Goal: Task Accomplishment & Management: Complete application form

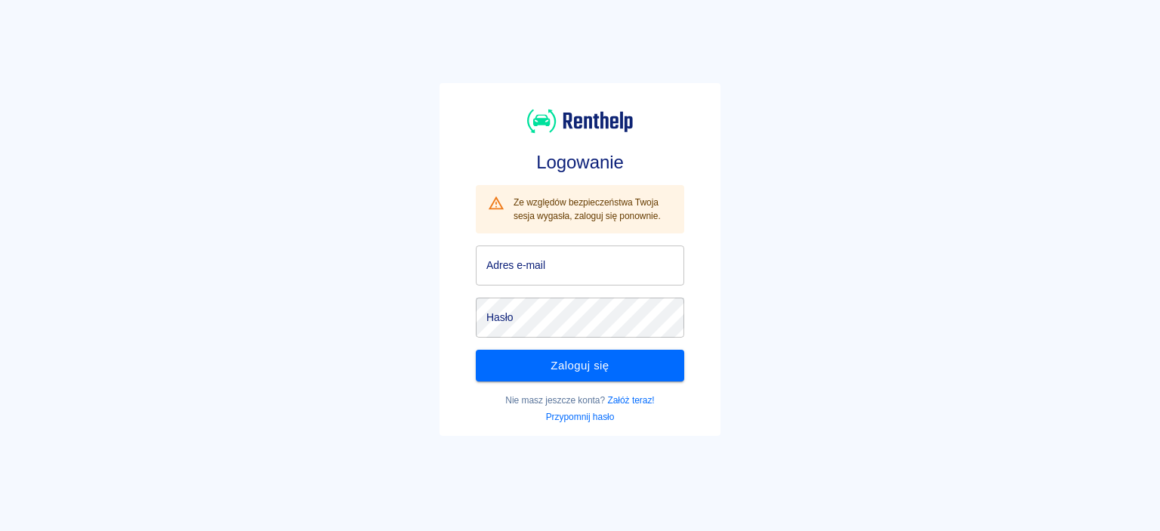
click at [578, 228] on div "Ze względów bezpieczeństwa Twoja sesja wygasła, zaloguj się ponownie." at bounding box center [593, 209] width 159 height 39
click at [560, 255] on input "Adres e-mail" at bounding box center [580, 265] width 208 height 40
click at [554, 279] on input "Adres e-mail" at bounding box center [580, 265] width 208 height 40
type input "[EMAIL_ADDRESS][DOMAIN_NAME]"
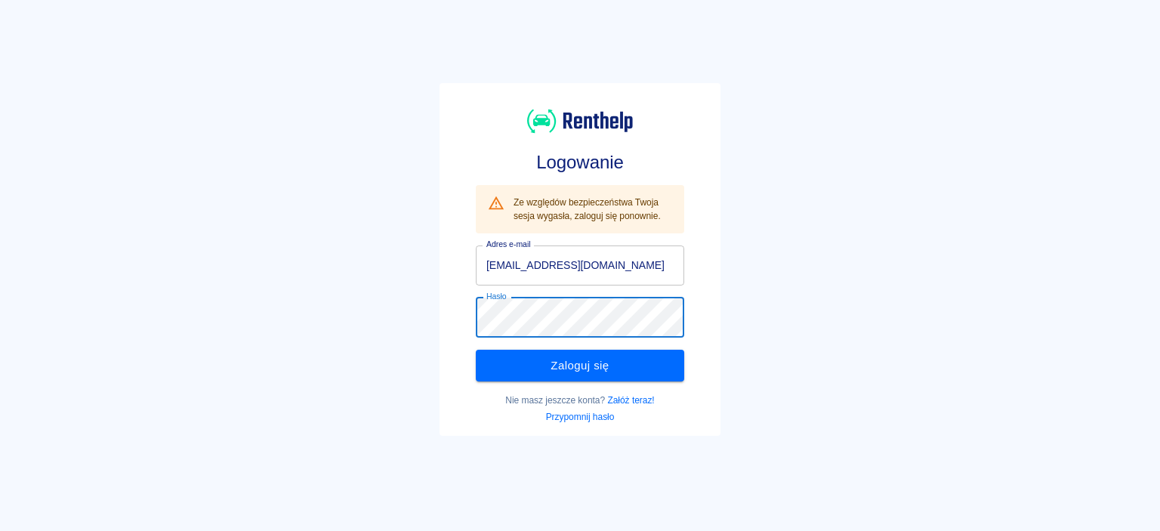
click button "Zaloguj się" at bounding box center [580, 366] width 208 height 32
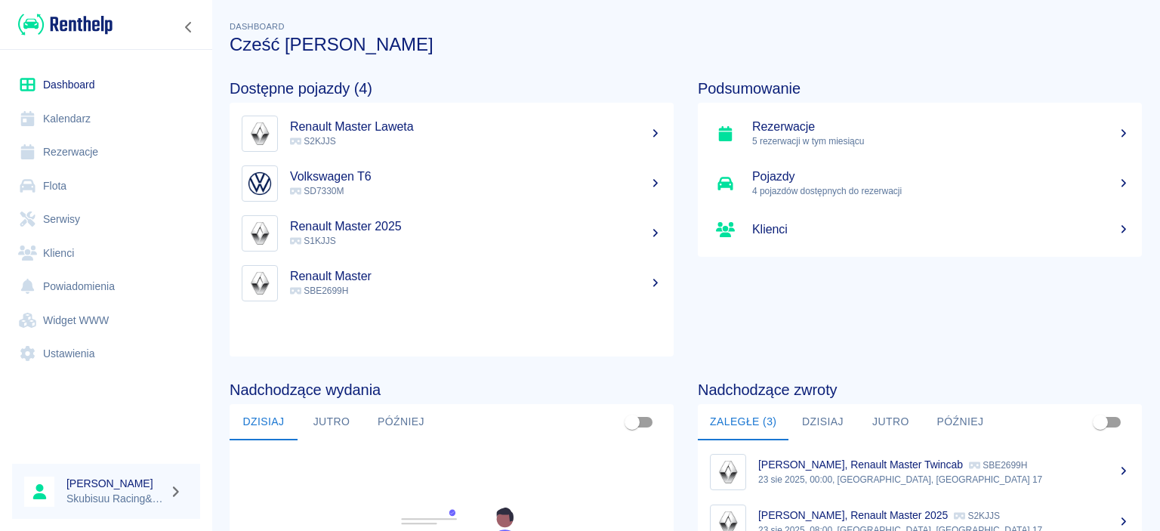
click at [1059, 230] on h5 "Klienci" at bounding box center [941, 229] width 378 height 15
click at [400, 143] on p "S2KJJS" at bounding box center [476, 141] width 372 height 14
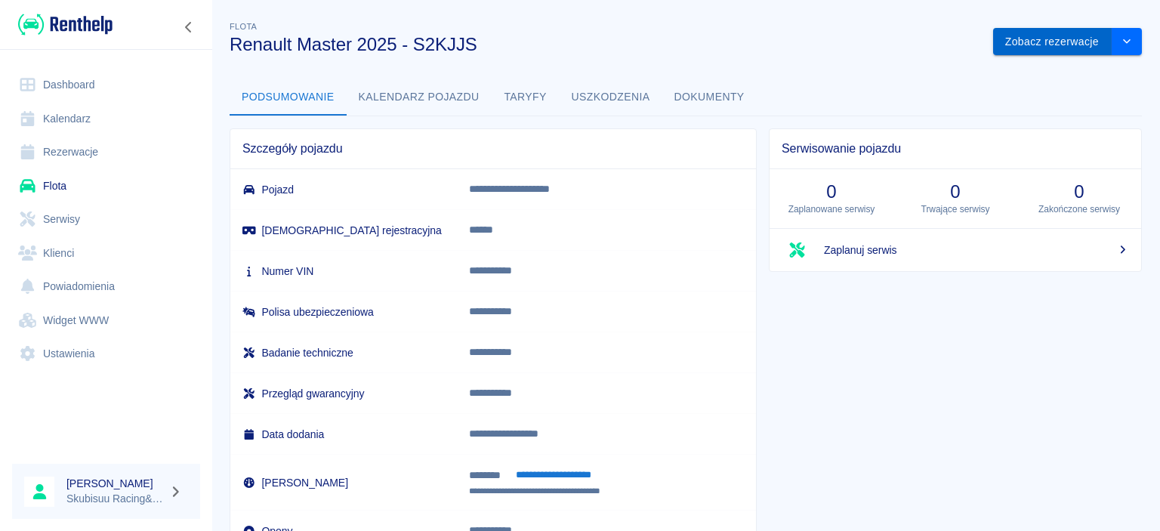
click at [1095, 37] on button "Zobacz rezerwacje" at bounding box center [1052, 42] width 119 height 28
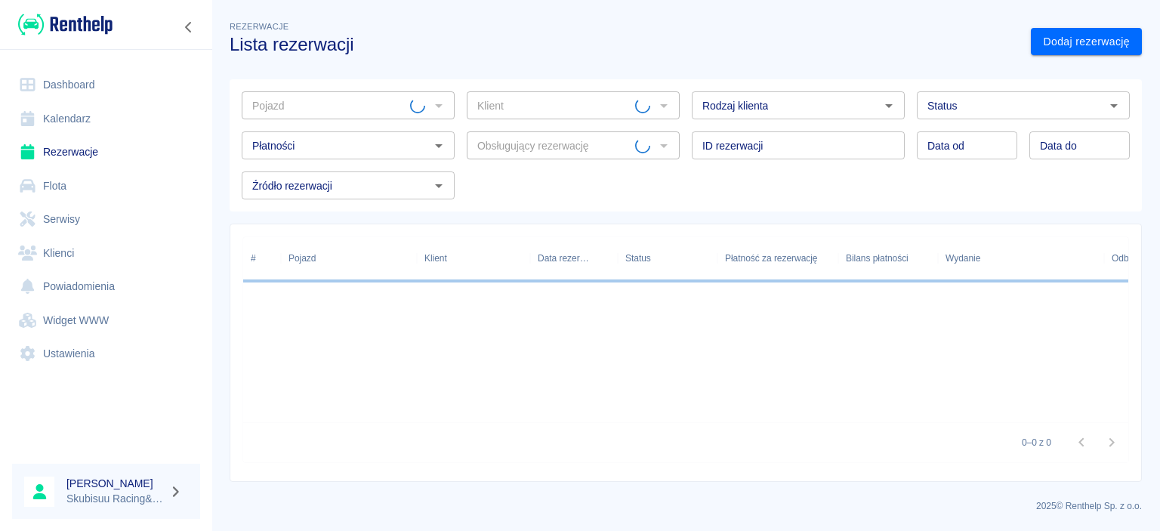
type input "Renault Master 2025 - S2KJJS"
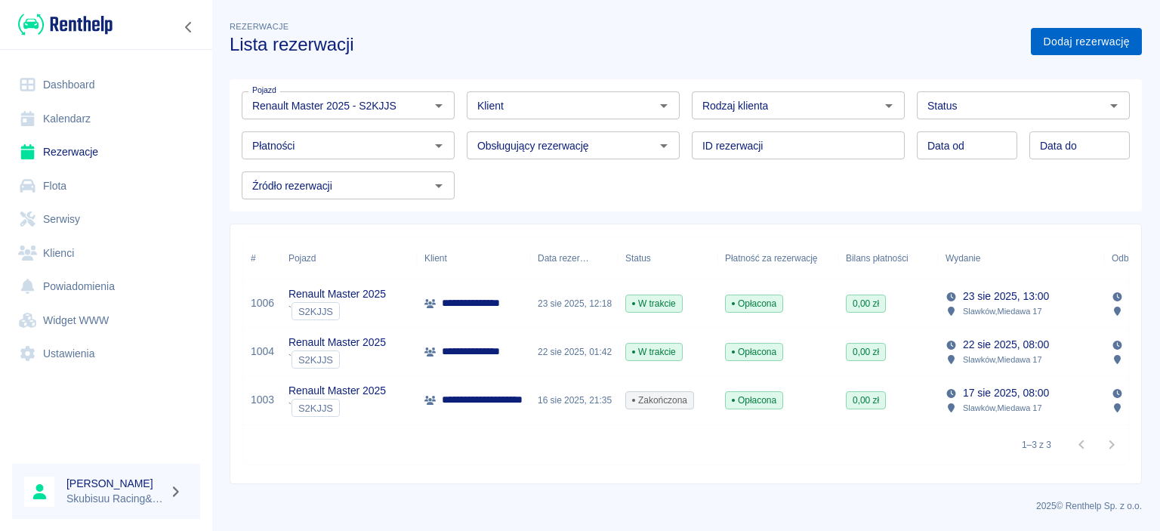
click at [1066, 41] on link "Dodaj rezerwację" at bounding box center [1086, 42] width 111 height 28
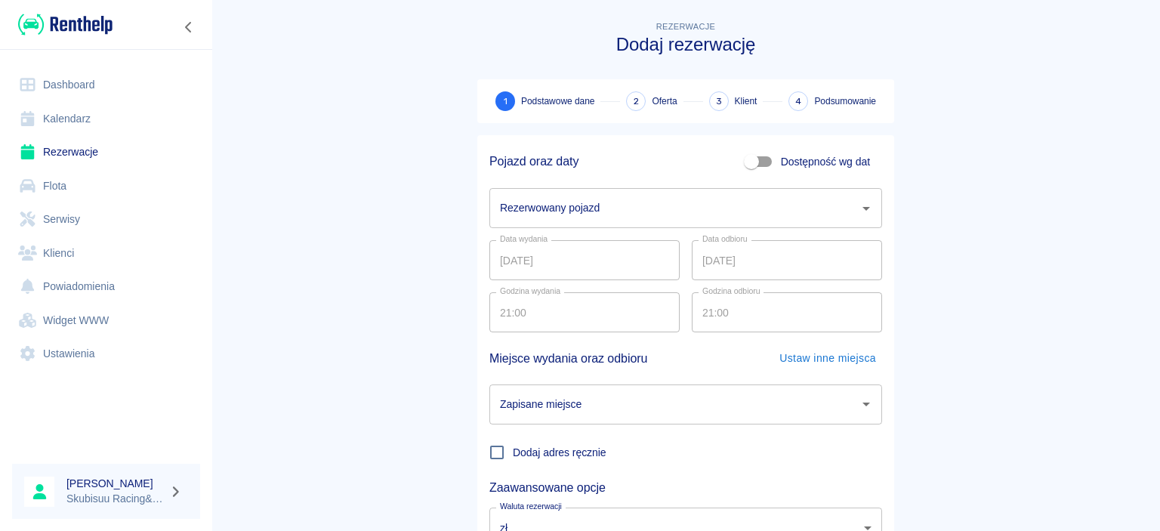
click at [591, 207] on input "Rezerwowany pojazd" at bounding box center [674, 208] width 356 height 26
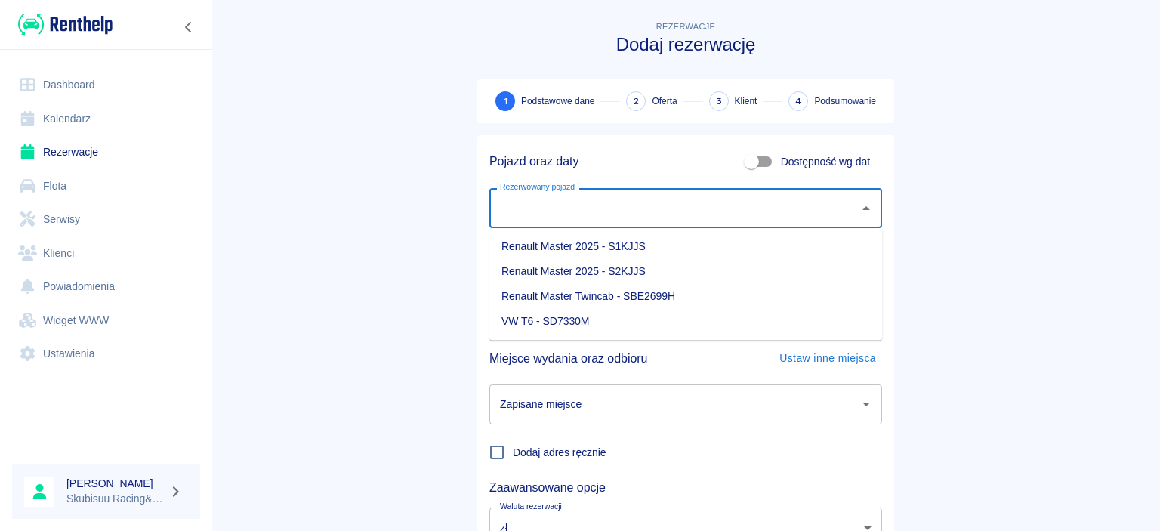
click at [636, 276] on li "Renault Master 2025 - S2KJJS" at bounding box center [685, 271] width 393 height 25
type input "Renault Master 2025 - S2KJJS"
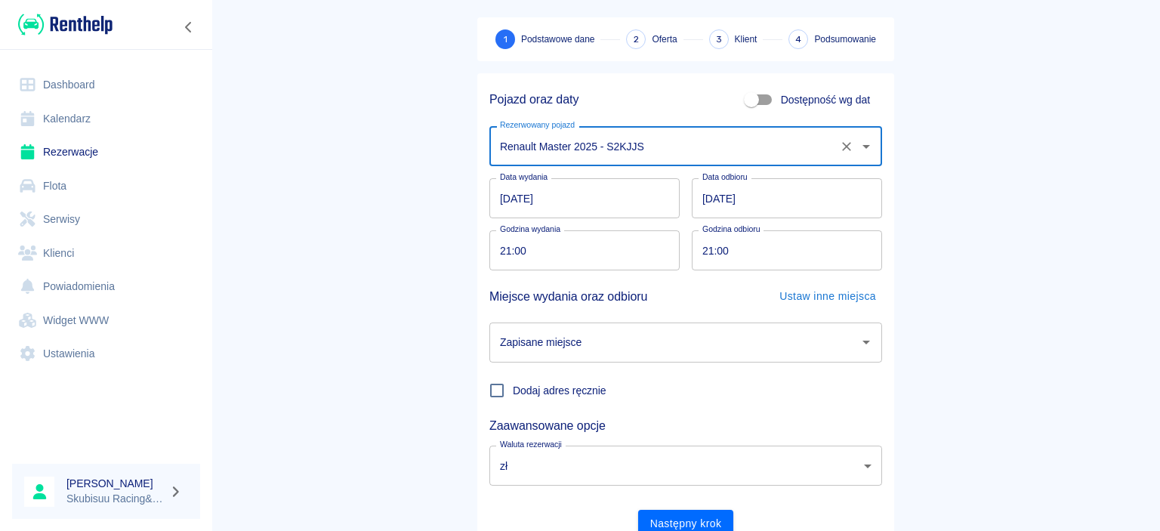
scroll to position [125, 0]
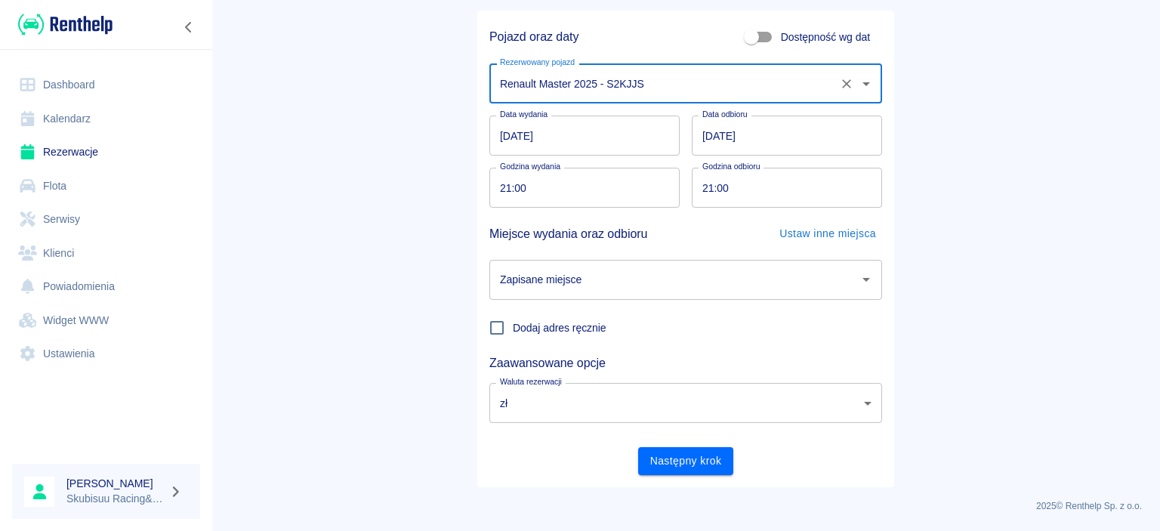
click at [592, 289] on input "Zapisane miejsce" at bounding box center [674, 280] width 356 height 26
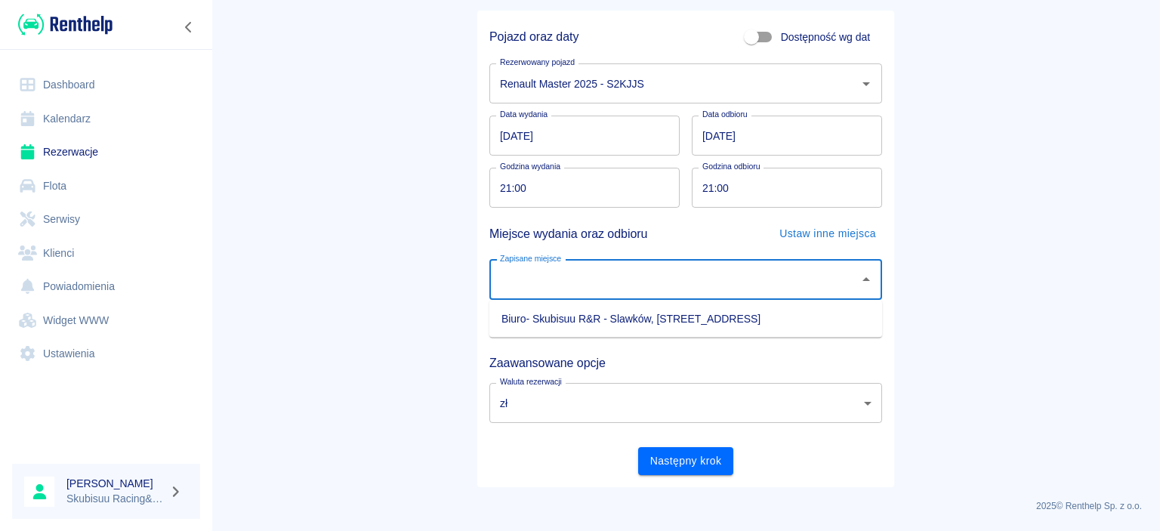
click at [588, 321] on li "Biuro- Skubisuu R&R - Slawków, [STREET_ADDRESS]" at bounding box center [685, 319] width 393 height 25
type input "Biuro- Skubisuu R&R - Slawków, [STREET_ADDRESS]"
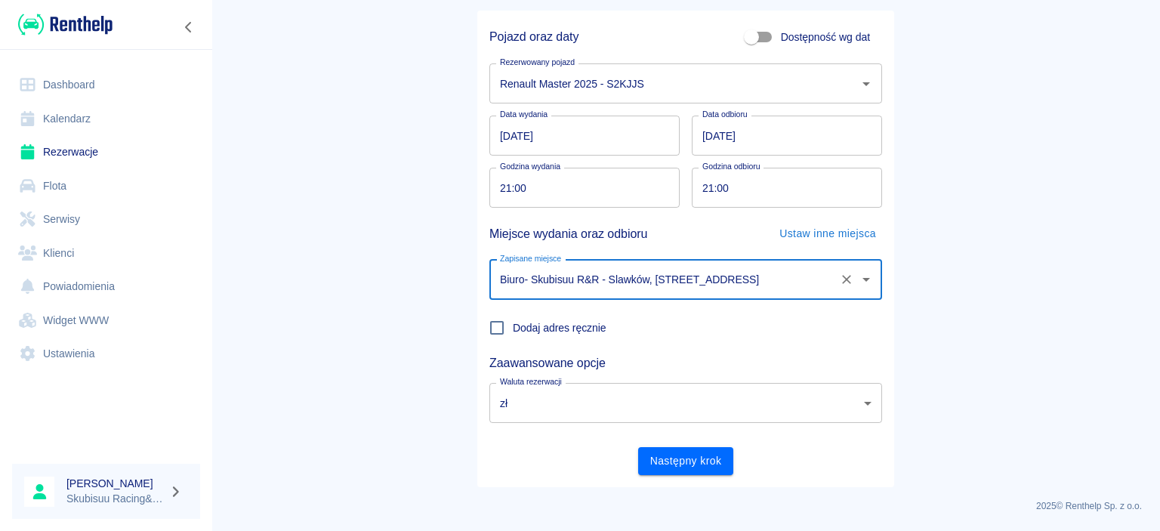
click at [558, 417] on body "Używamy plików Cookies, by zapewnić Ci najlepsze możliwe doświadczenie. Aby dow…" at bounding box center [580, 265] width 1160 height 531
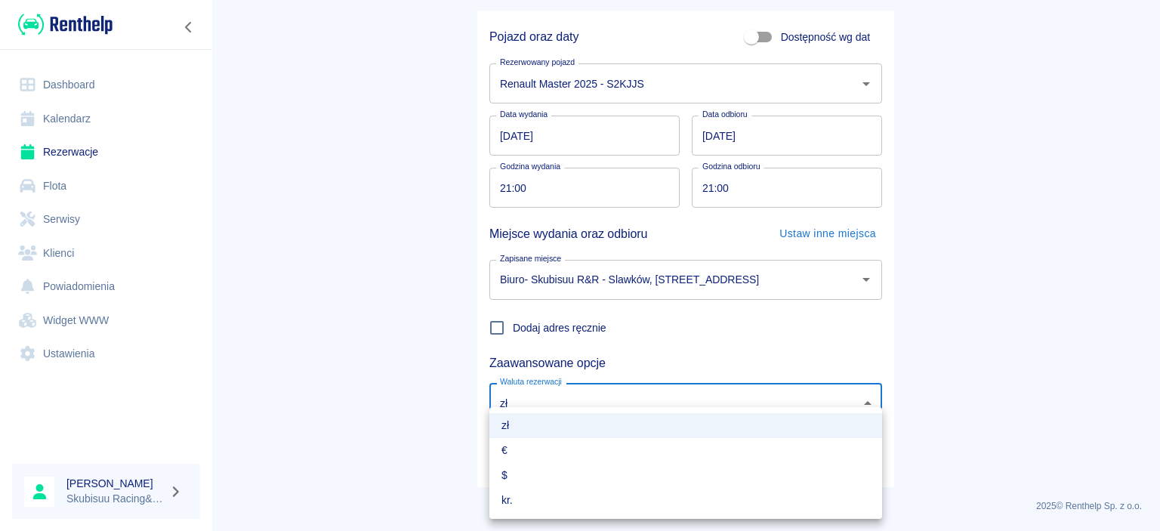
click at [552, 424] on li "zł" at bounding box center [685, 425] width 393 height 25
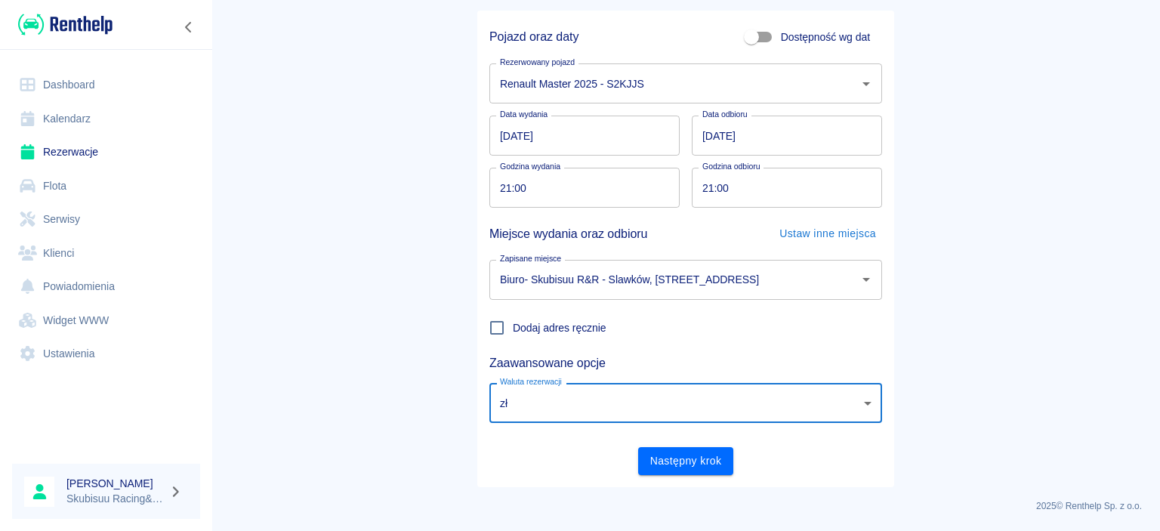
click at [697, 467] on button "Następny krok" at bounding box center [686, 461] width 96 height 28
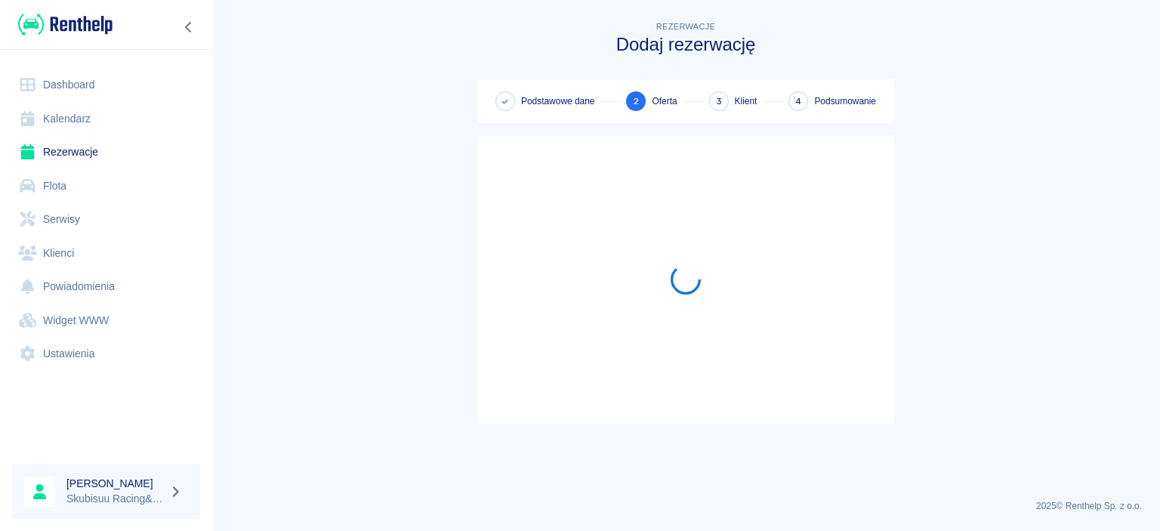
scroll to position [0, 0]
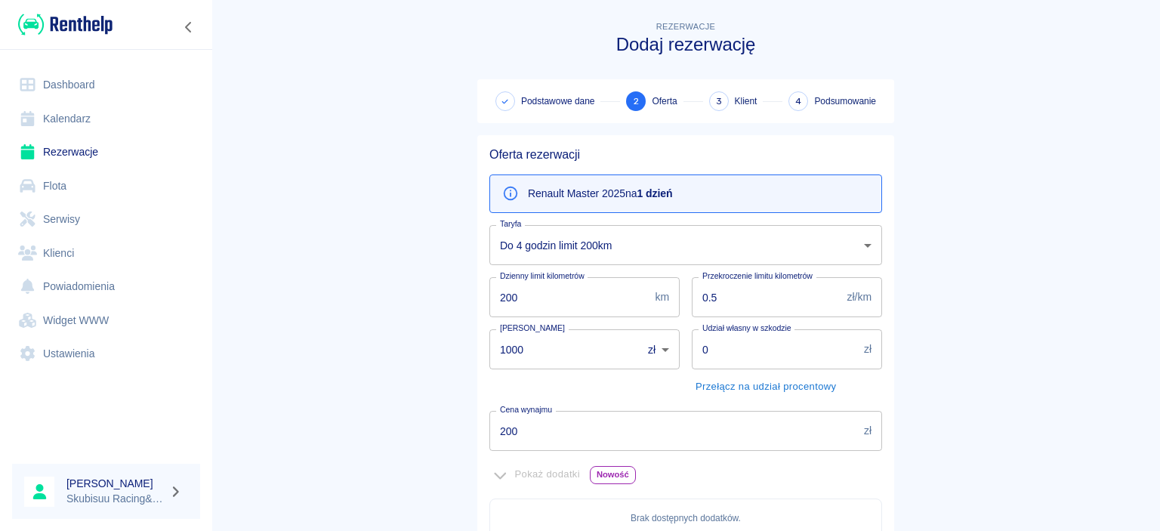
click at [589, 245] on body "Używamy plików Cookies, by zapewnić Ci najlepsze możliwe doświadczenie. Aby dow…" at bounding box center [580, 265] width 1160 height 531
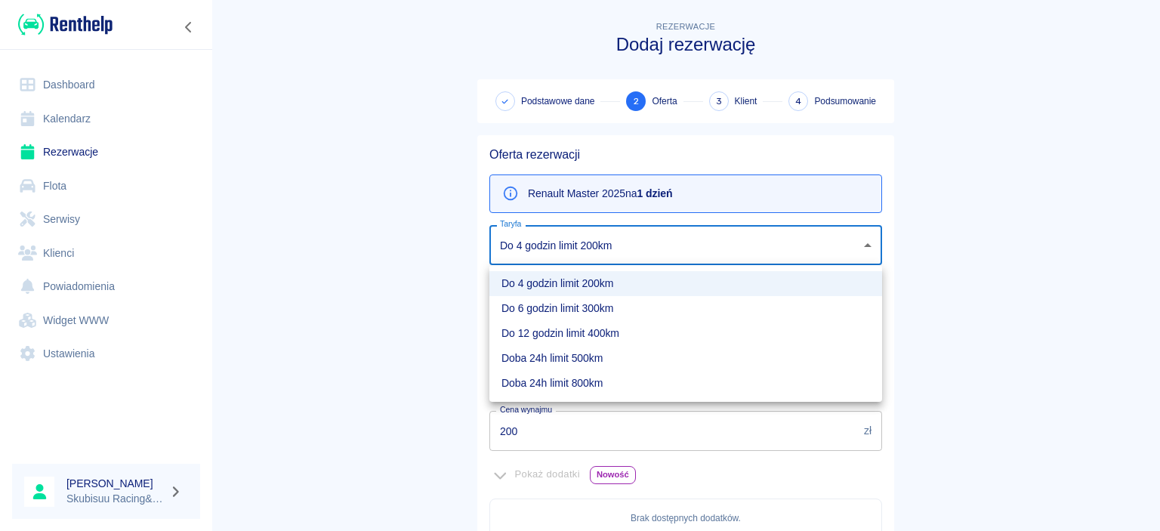
click at [440, 356] on div at bounding box center [580, 265] width 1160 height 531
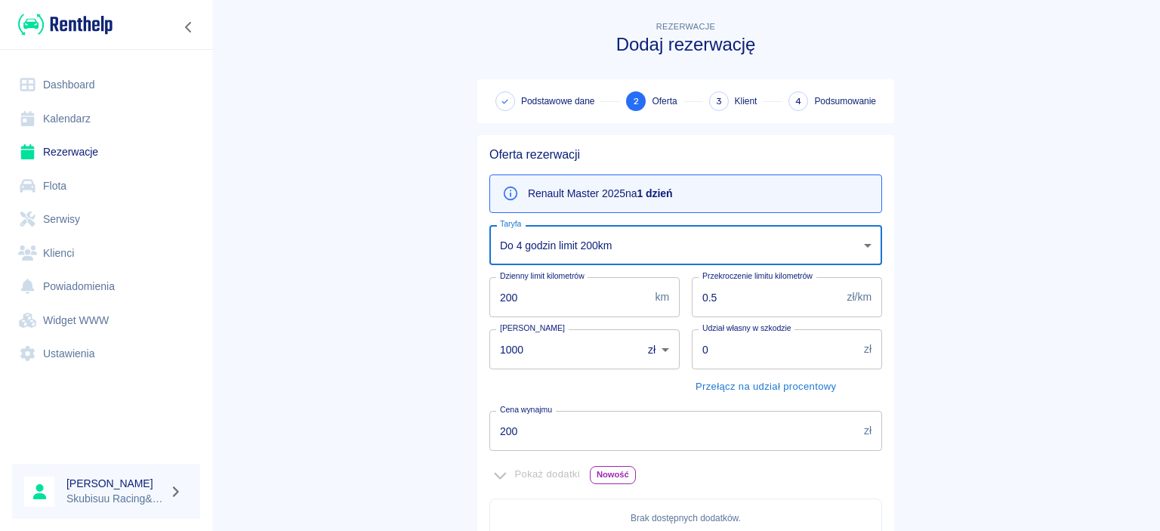
click at [597, 233] on body "Używamy plików Cookies, by zapewnić Ci najlepsze możliwe doświadczenie. Aby dow…" at bounding box center [580, 265] width 1160 height 531
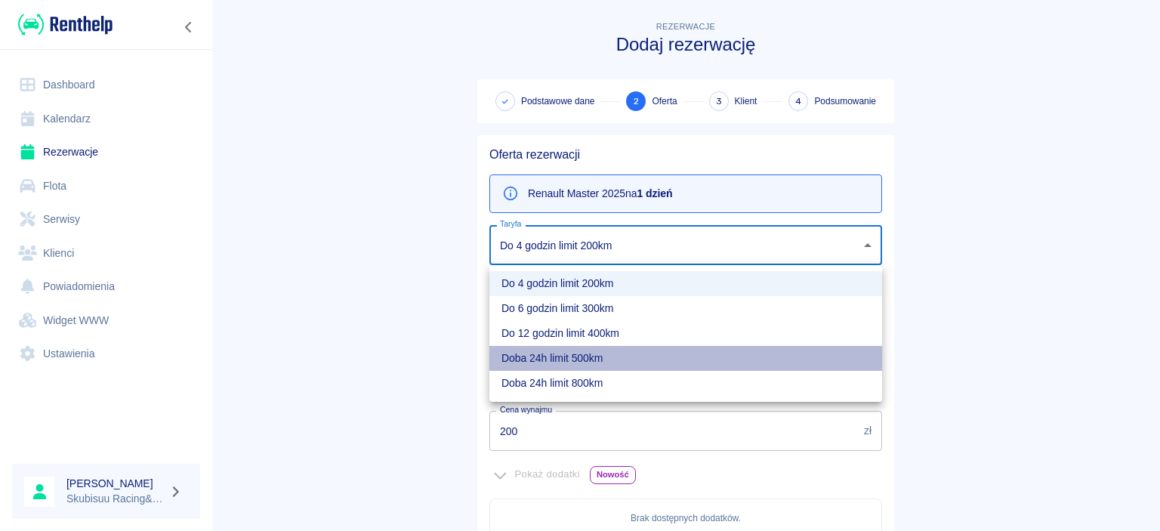
click at [573, 358] on li "Doba 24h limit 500km" at bounding box center [685, 358] width 393 height 25
type input "86567e22-161d-4bbb-badb-9861eccfe2ef"
type input "500"
type input "350"
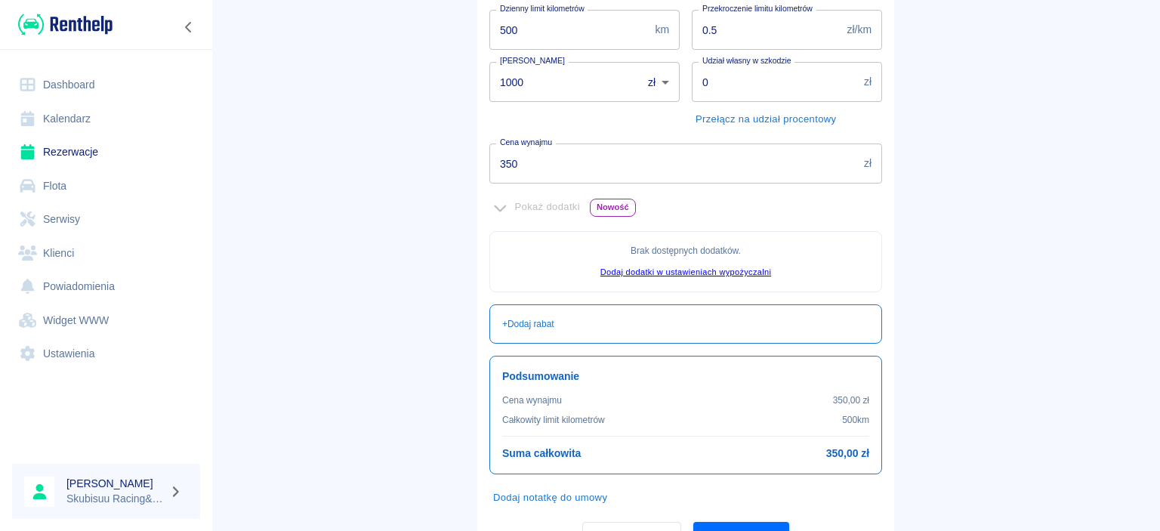
scroll to position [340, 0]
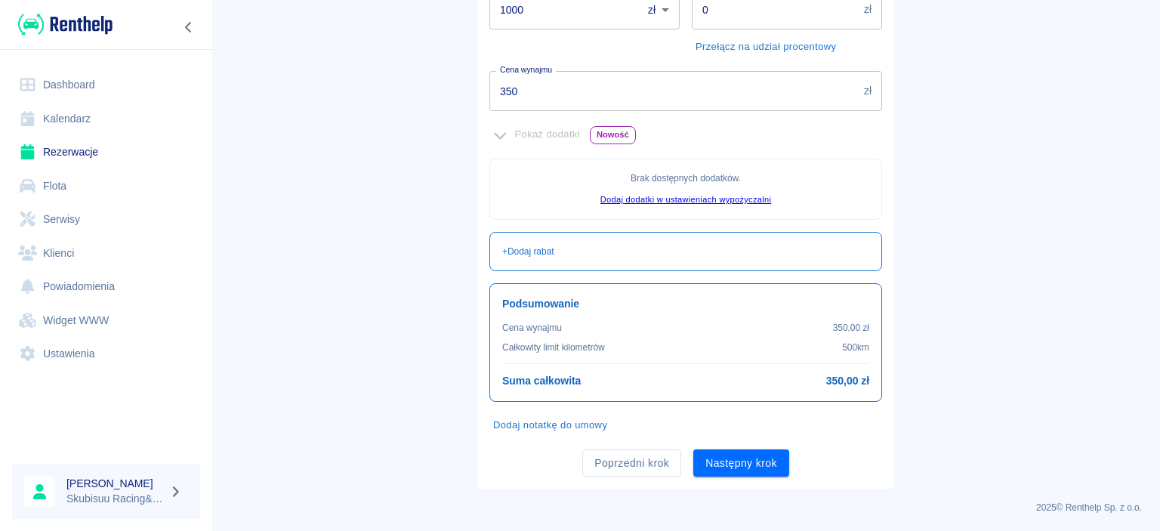
click at [751, 472] on button "Następny krok" at bounding box center [741, 463] width 96 height 28
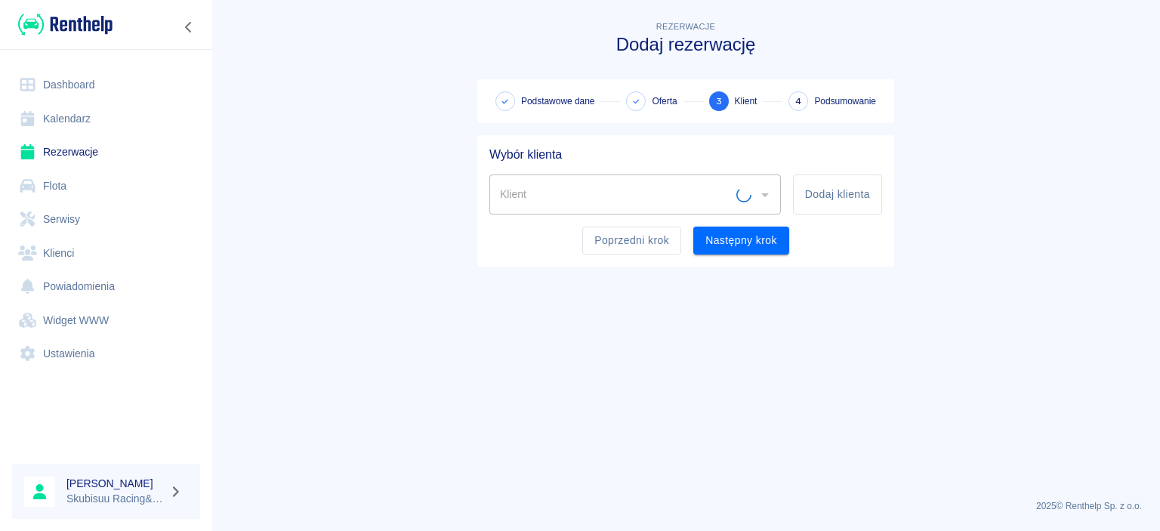
scroll to position [0, 0]
click at [645, 211] on div "Klient" at bounding box center [635, 194] width 292 height 40
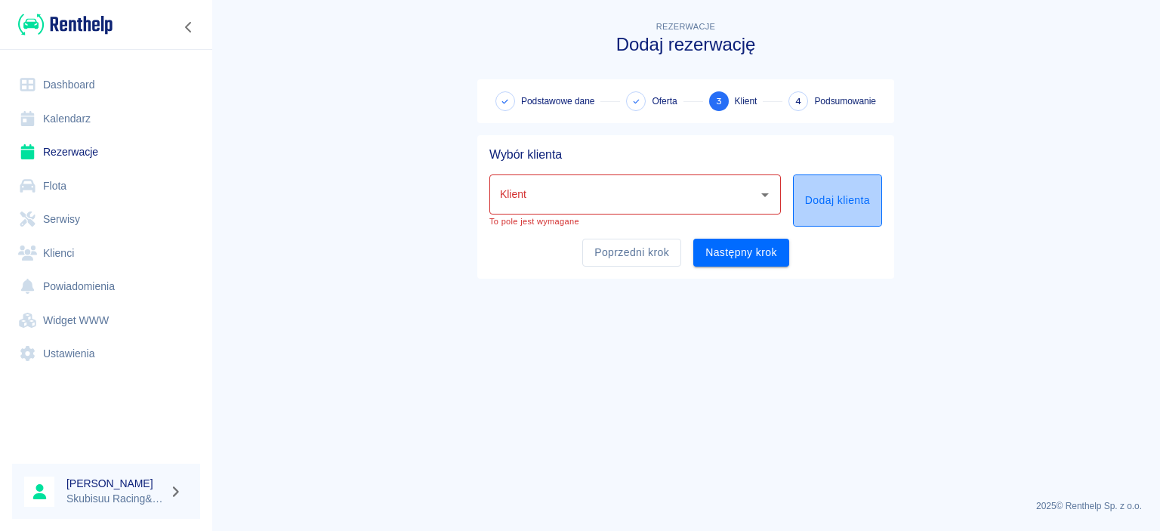
click at [848, 207] on button "Dodaj klienta" at bounding box center [837, 200] width 89 height 52
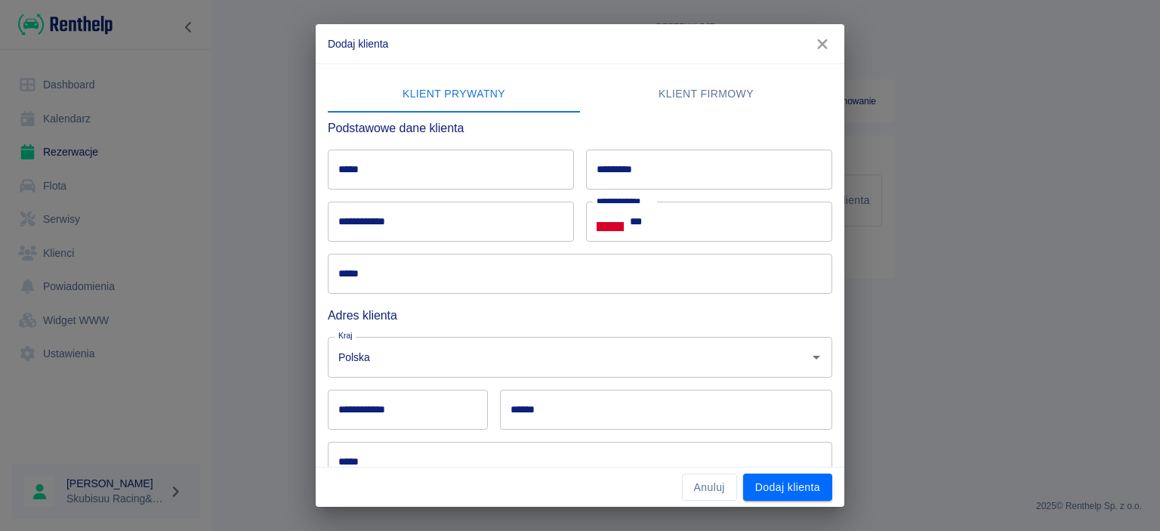
click at [411, 168] on input "*****" at bounding box center [451, 170] width 246 height 40
type input "*"
type input "**********"
click at [656, 159] on input "*********" at bounding box center [709, 170] width 246 height 40
type input "******"
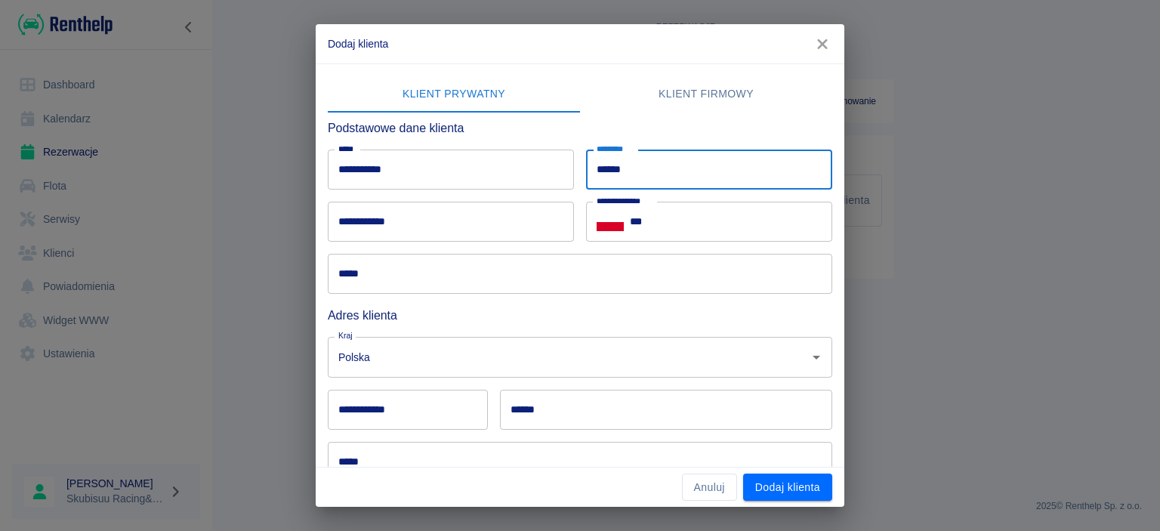
click at [678, 234] on input "***" at bounding box center [731, 222] width 202 height 40
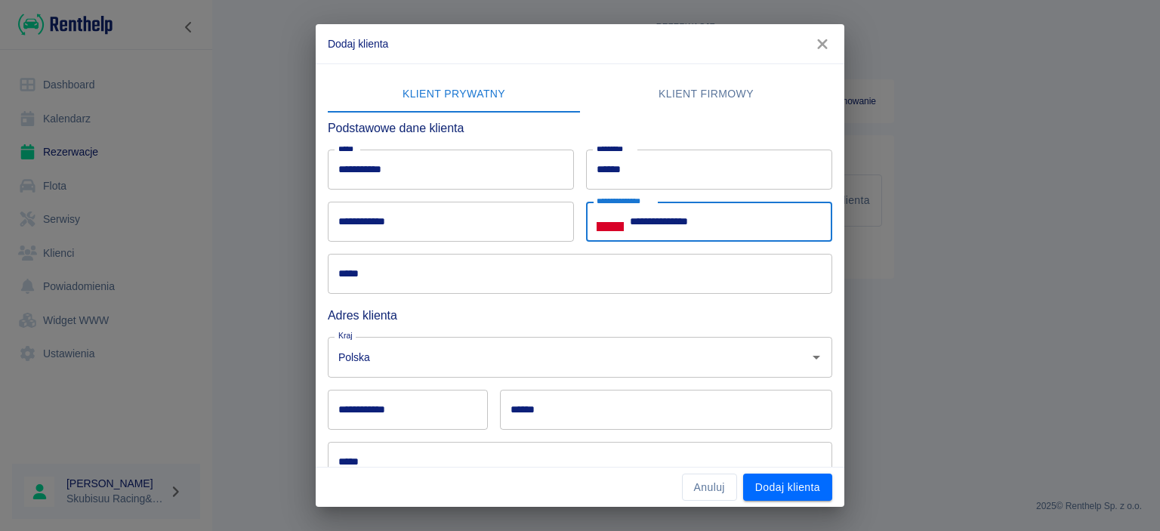
type input "**********"
click at [538, 213] on input "**********" at bounding box center [451, 222] width 246 height 40
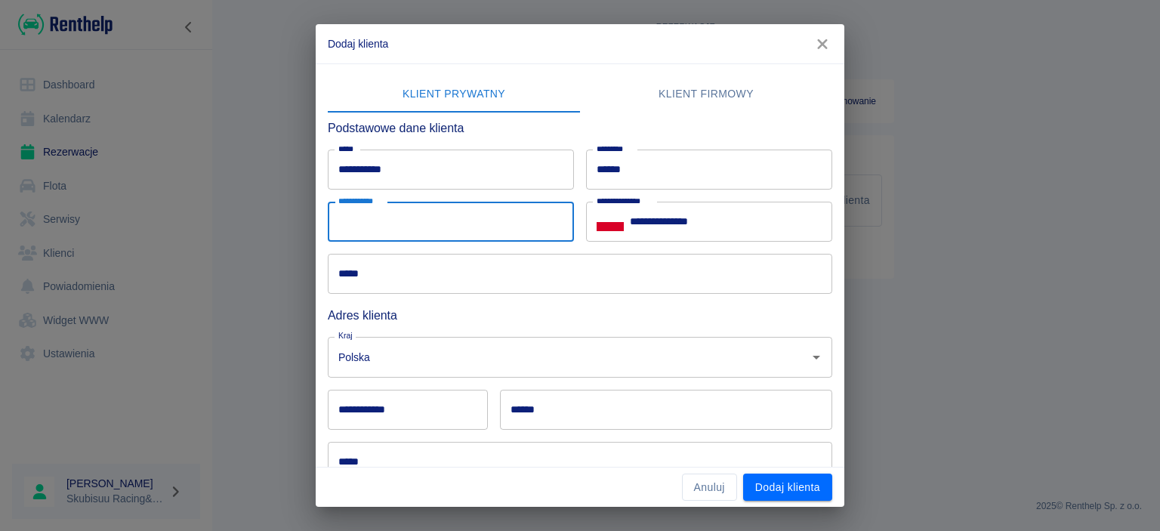
click at [452, 289] on input "*****" at bounding box center [580, 274] width 505 height 40
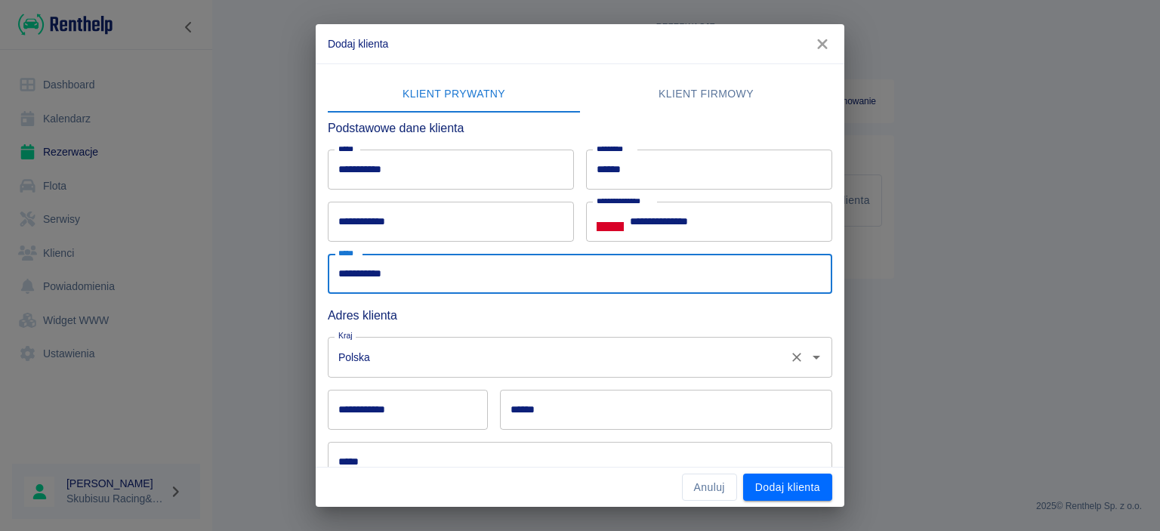
type input "**********"
click at [515, 357] on input "Polska" at bounding box center [559, 357] width 449 height 26
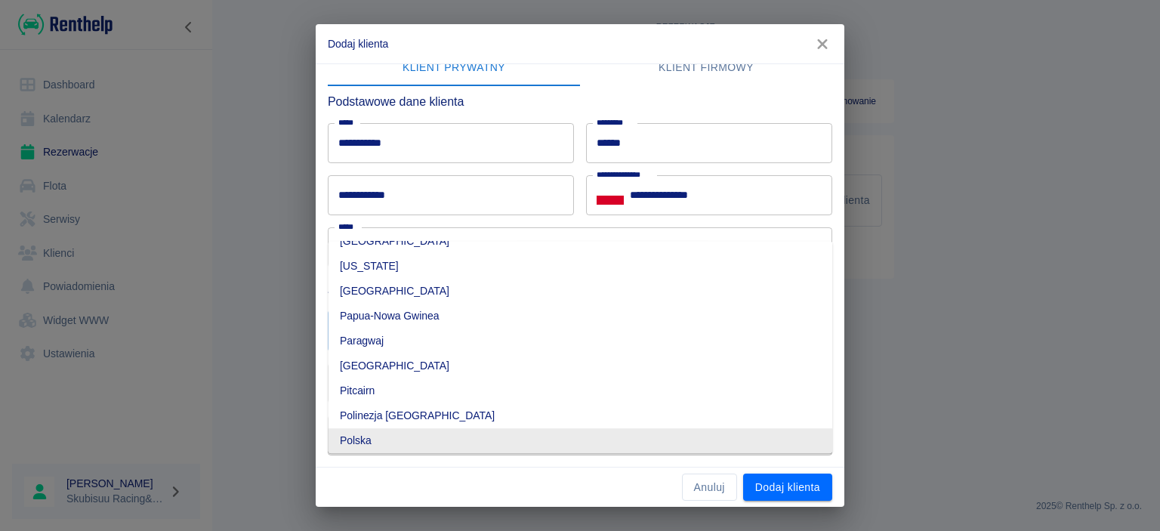
scroll to position [149, 0]
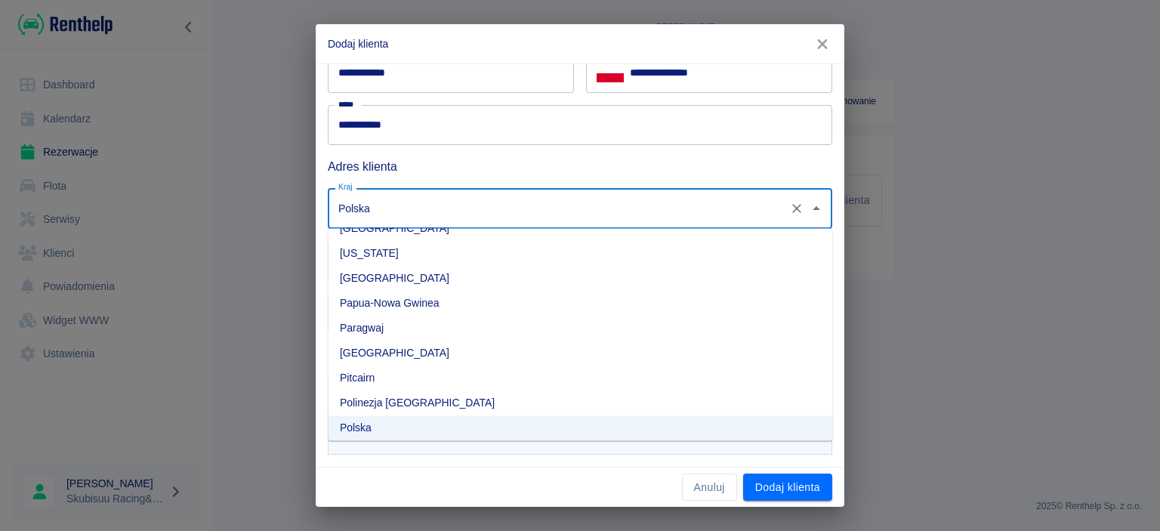
click at [598, 199] on input "Polska" at bounding box center [559, 208] width 449 height 26
click at [714, 170] on h6 "Adres klienta" at bounding box center [580, 166] width 505 height 19
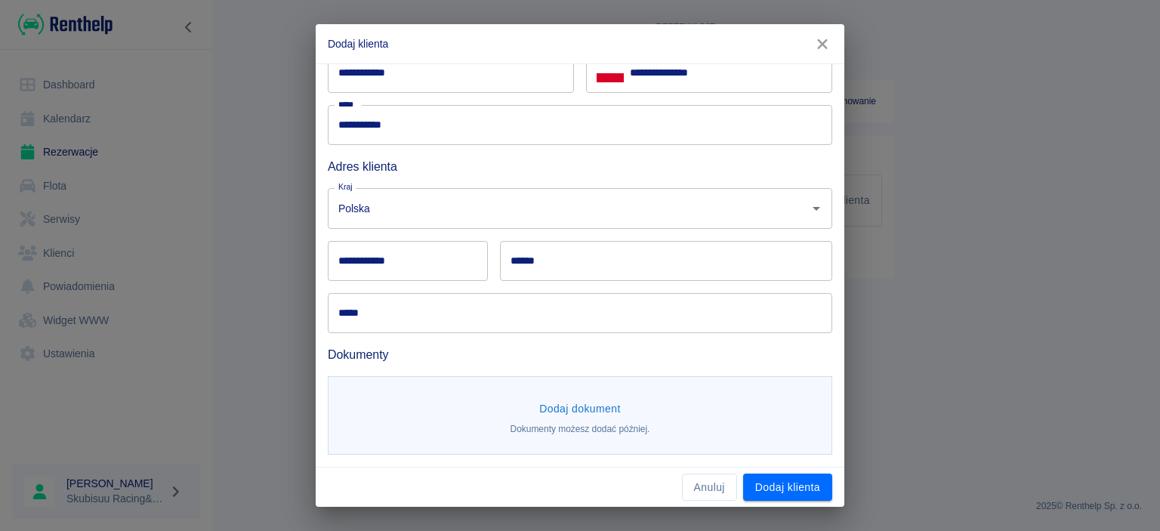
click at [406, 273] on input "**********" at bounding box center [408, 261] width 160 height 40
type input "******"
click at [650, 267] on input "******" at bounding box center [666, 261] width 332 height 40
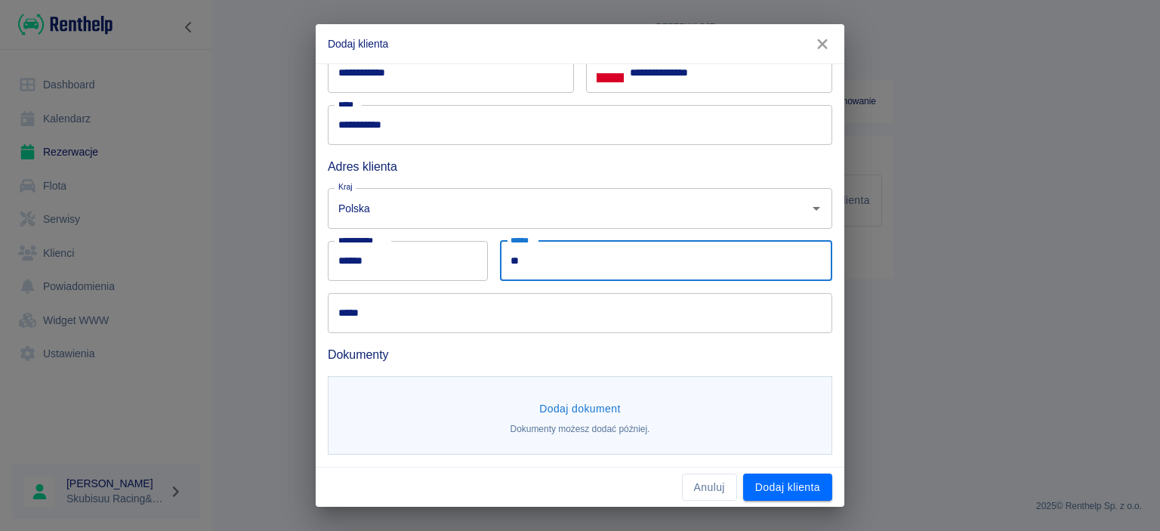
type input "*"
type input "********"
click at [400, 333] on div "Dokumenty" at bounding box center [574, 348] width 517 height 31
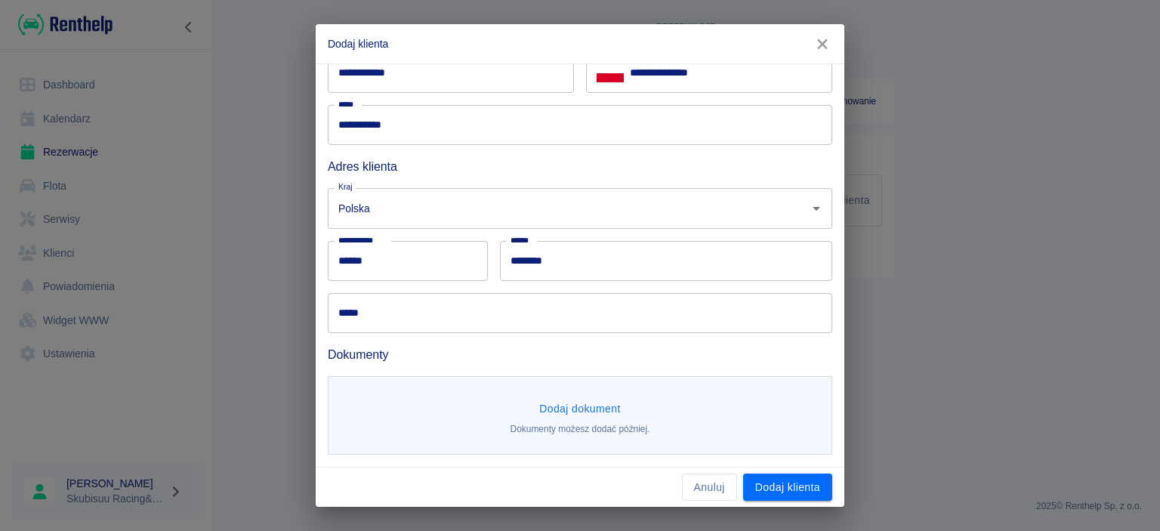
click at [418, 320] on input "*****" at bounding box center [580, 313] width 505 height 40
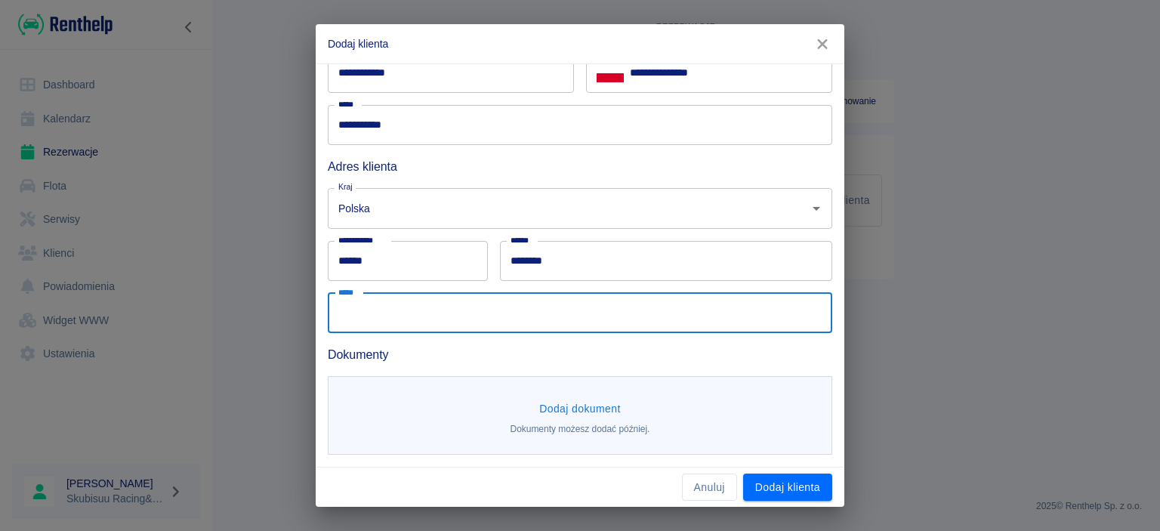
type input "*"
type input "**********"
click at [585, 409] on button "Dodaj dokument" at bounding box center [580, 409] width 94 height 28
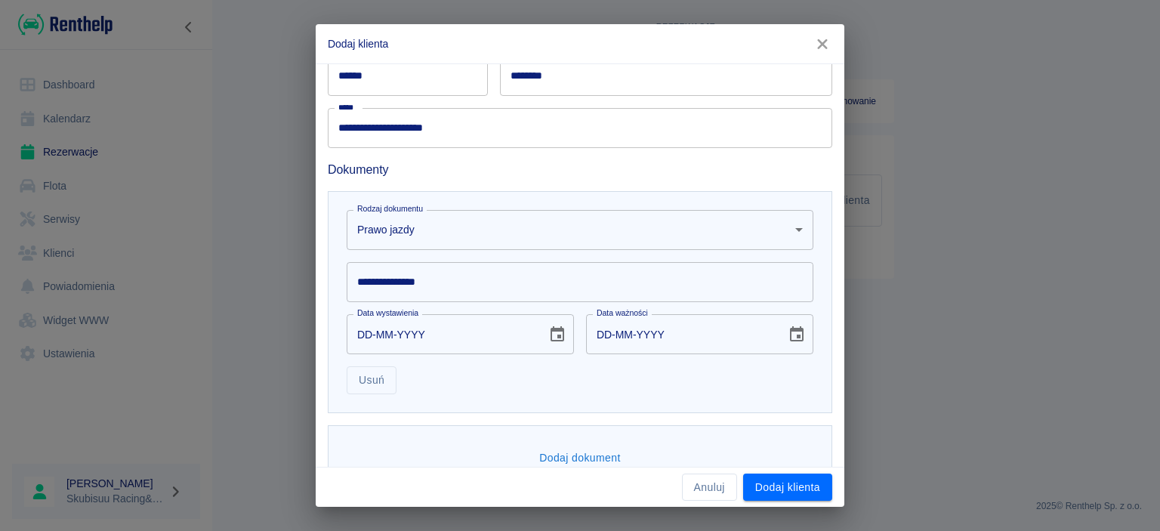
scroll to position [366, 0]
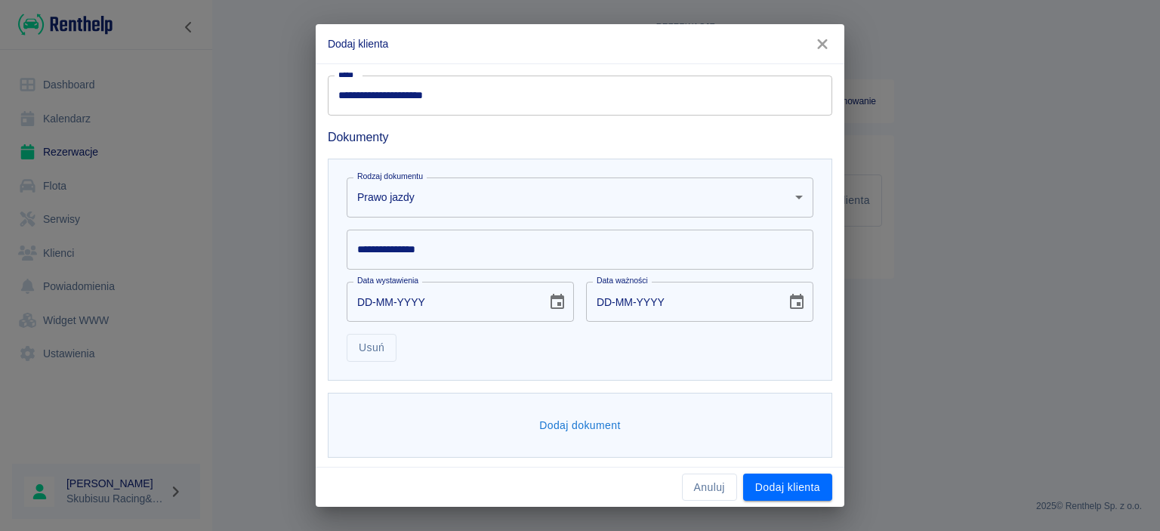
click at [440, 262] on input "**********" at bounding box center [580, 250] width 467 height 40
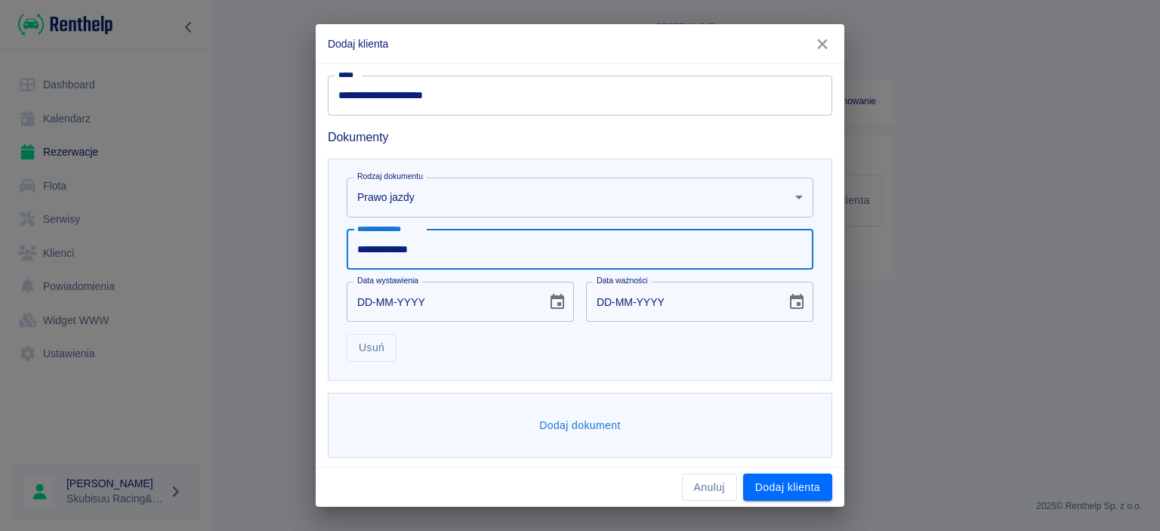
type input "**********"
click at [461, 304] on input "DD-MM-YYYY" at bounding box center [442, 302] width 190 height 40
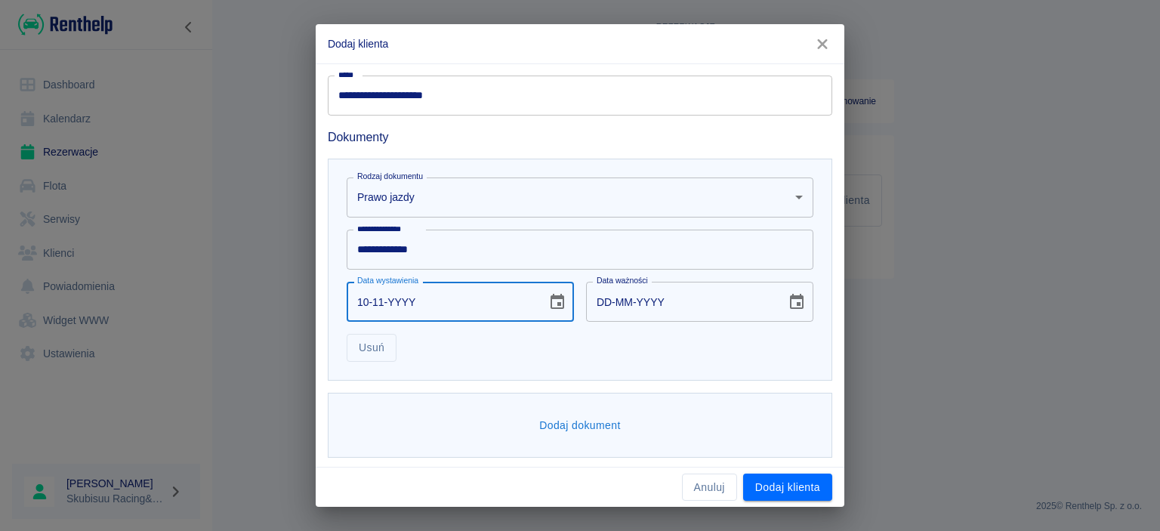
type input "10-11-0002"
type input "10-11-0012"
type input "10-11-0020"
type input "10-11-0030"
type input "10-11-0202"
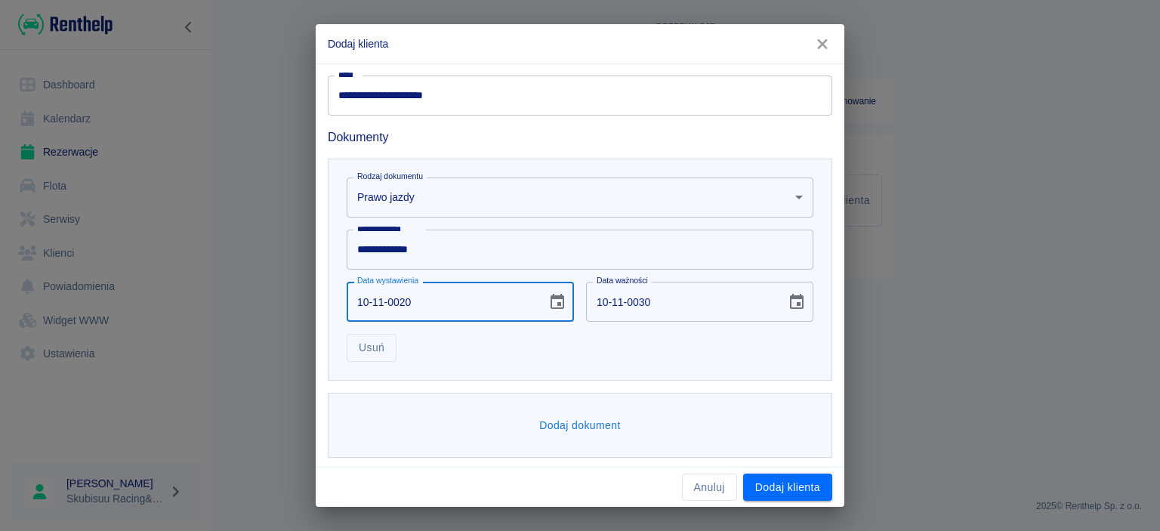
type input "10-11-0212"
type input "[DATE]"
click at [705, 301] on input "[DATE]" at bounding box center [681, 302] width 190 height 40
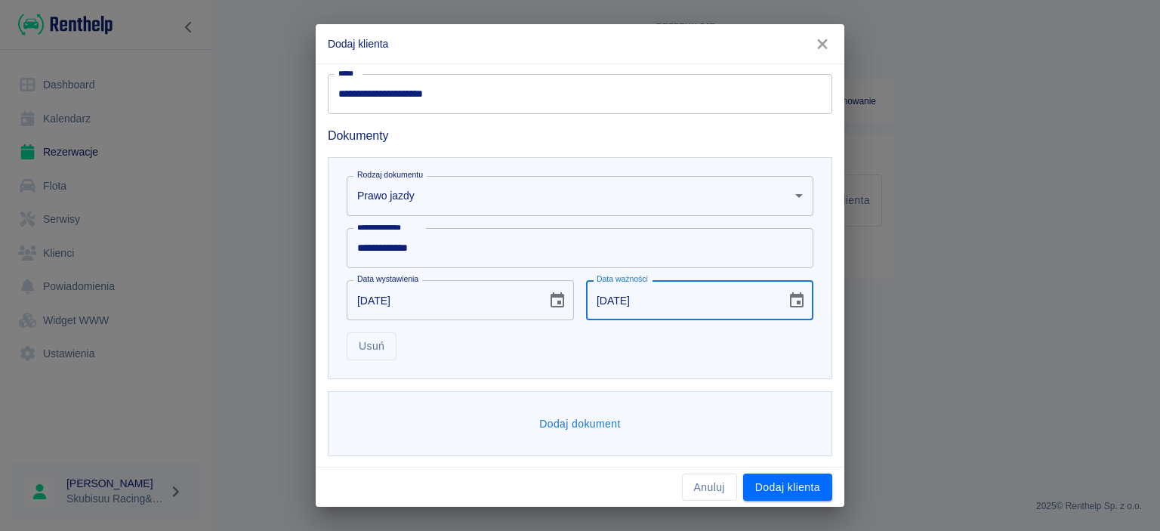
scroll to position [369, 0]
type input "[DATE]"
click at [600, 427] on button "Dodaj dokument" at bounding box center [580, 423] width 94 height 28
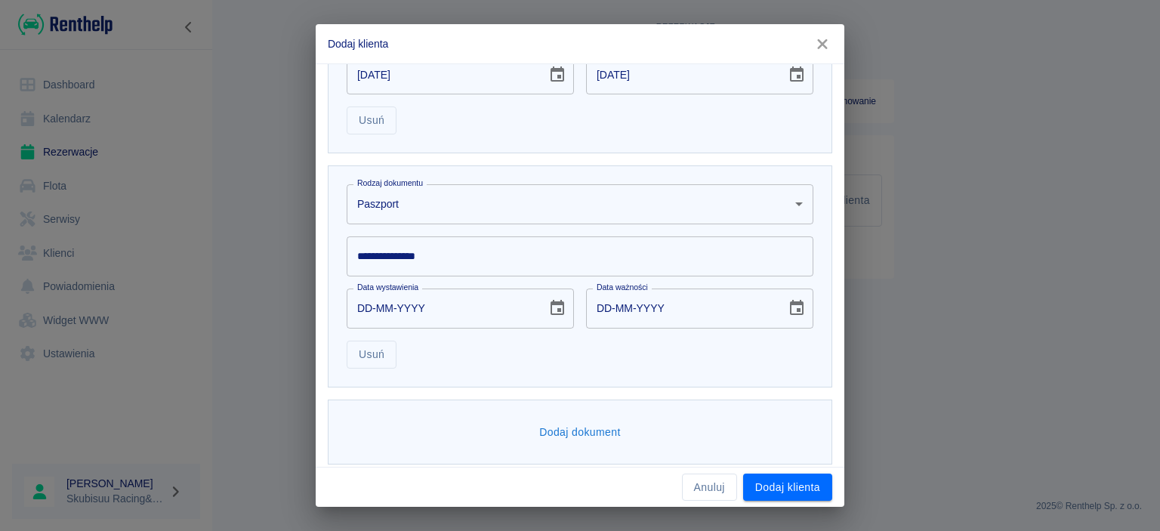
scroll to position [603, 0]
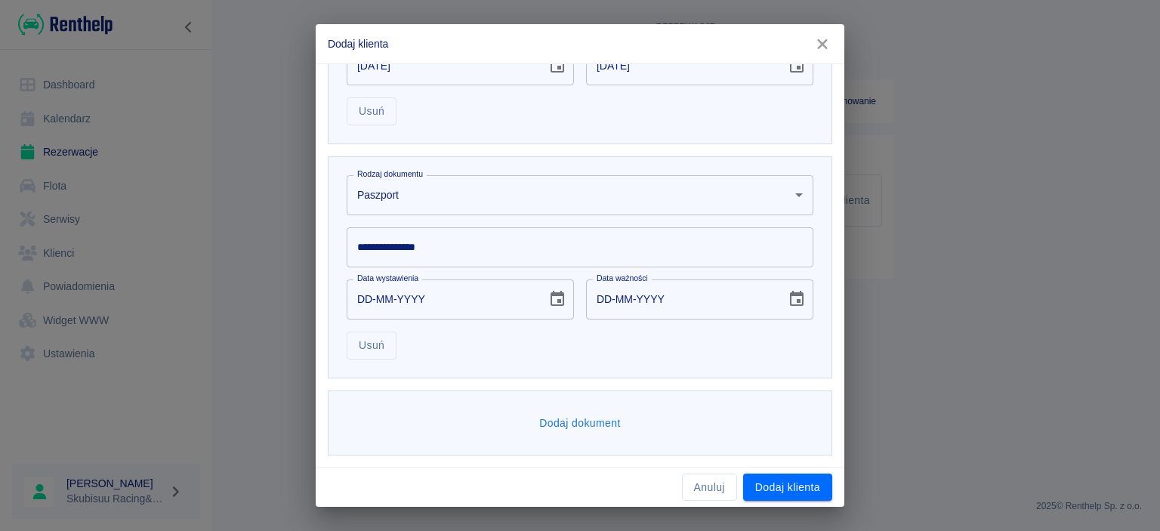
click at [566, 174] on body "**********" at bounding box center [580, 265] width 1160 height 531
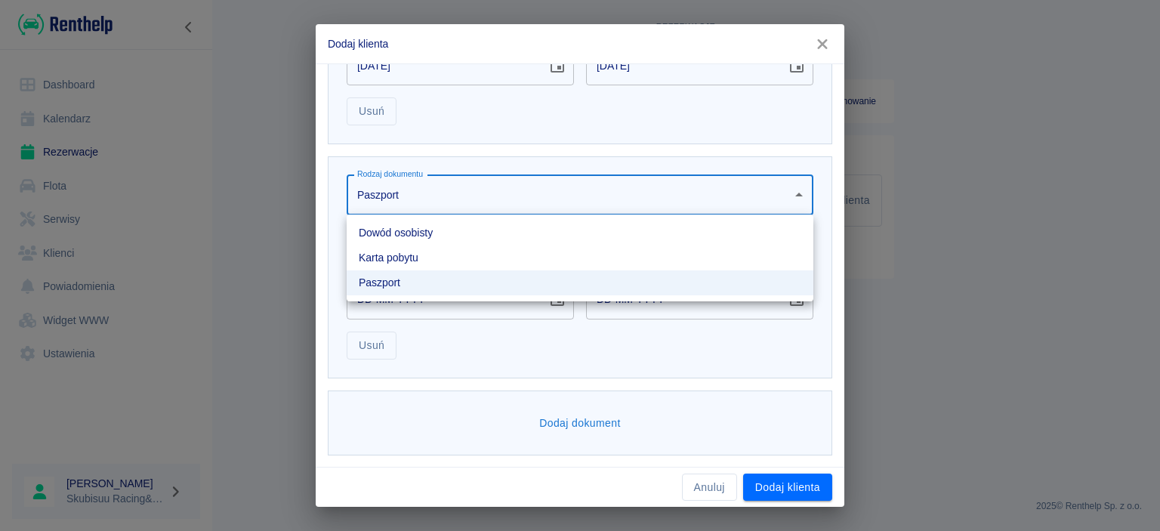
click at [540, 238] on li "Dowód osobisty" at bounding box center [580, 233] width 467 height 25
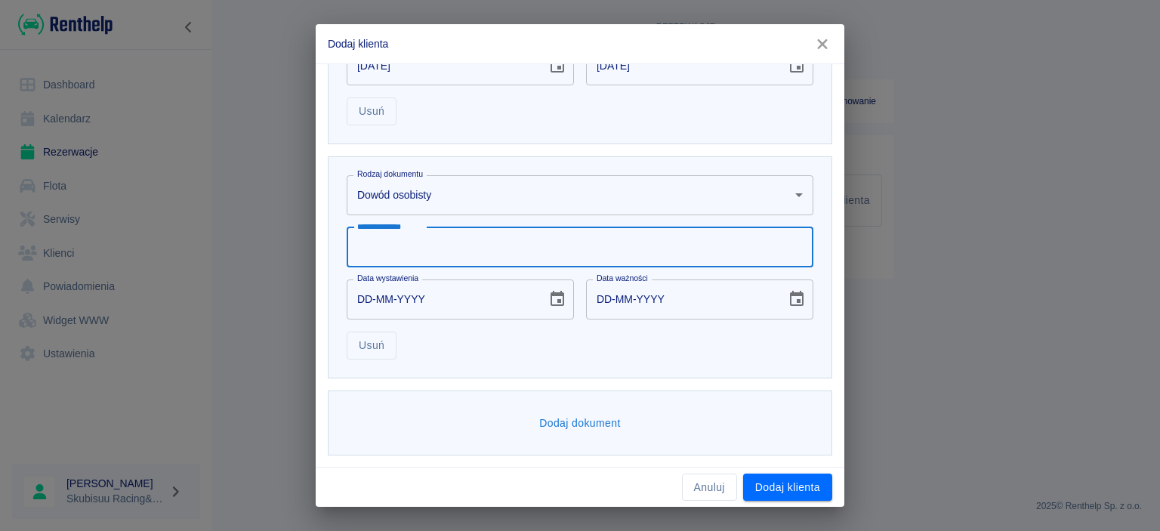
click at [542, 248] on input "**********" at bounding box center [580, 247] width 467 height 40
type input "*********"
click at [462, 289] on input "DD-MM-YYYY" at bounding box center [442, 299] width 190 height 40
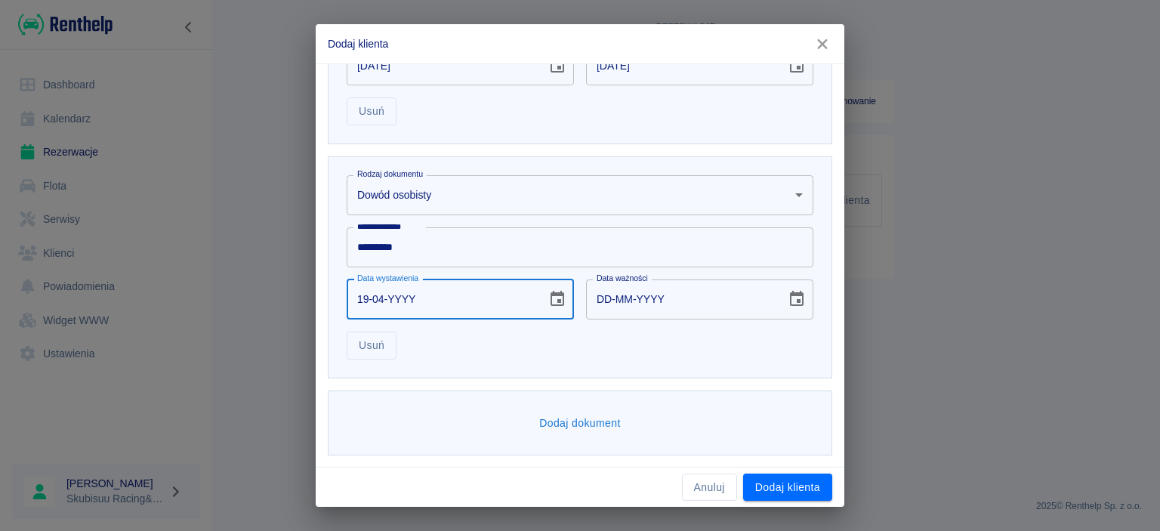
type input "19-04-0002"
type input "19-04-0012"
type input "19-04-0020"
type input "19-04-0030"
type input "[DATE]"
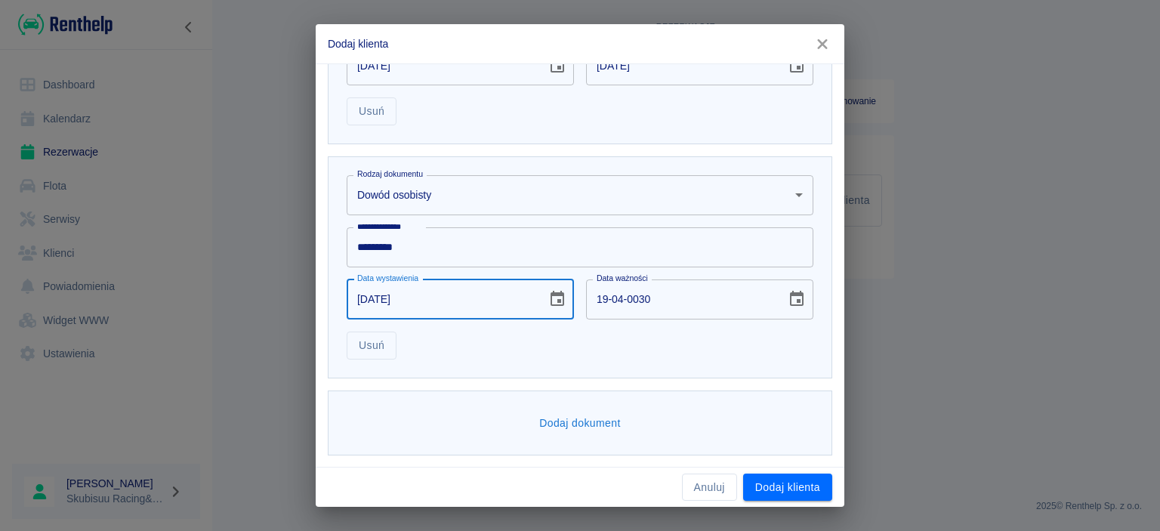
type input "[DATE]"
click at [813, 491] on button "Dodaj klienta" at bounding box center [787, 488] width 89 height 28
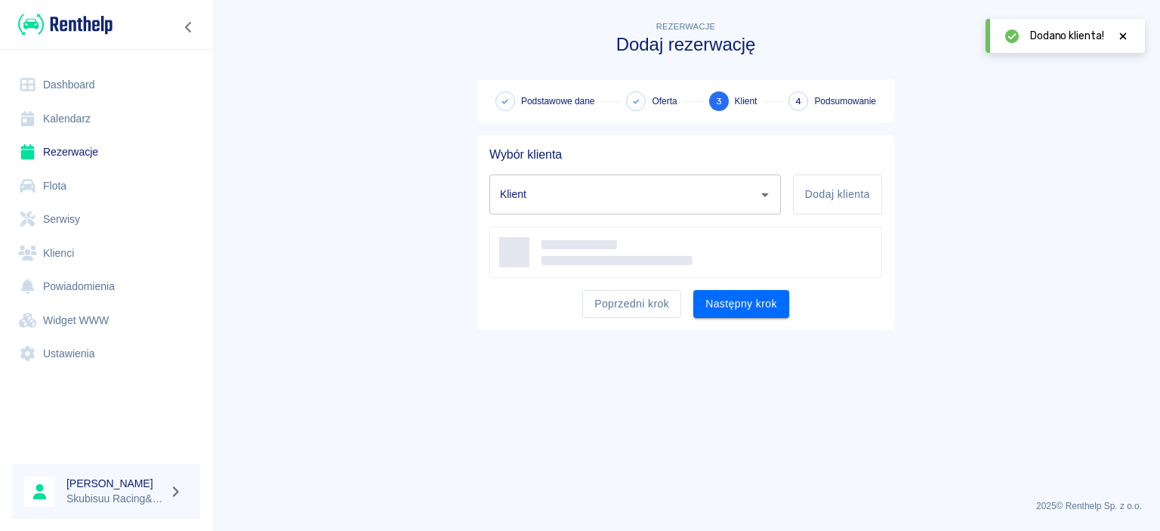
type input "[PERSON_NAME] ([PHONE_NUMBER])"
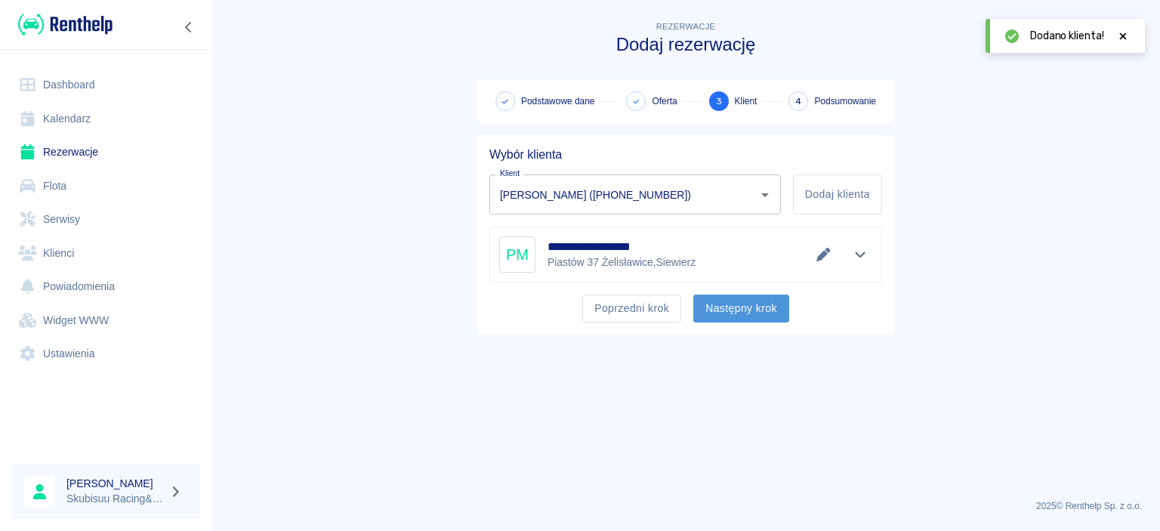
click at [775, 319] on button "Następny krok" at bounding box center [741, 309] width 96 height 28
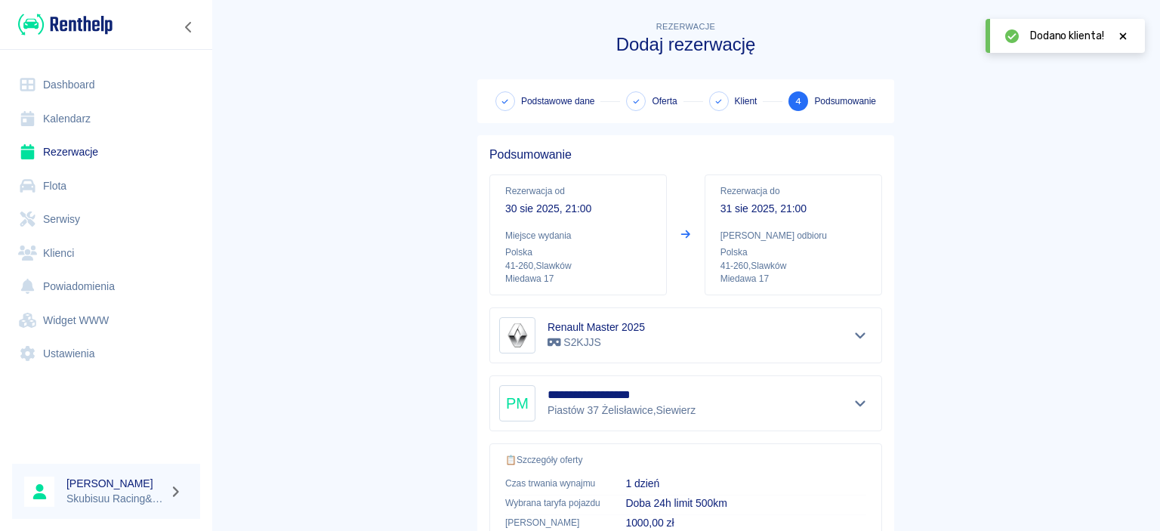
scroll to position [282, 0]
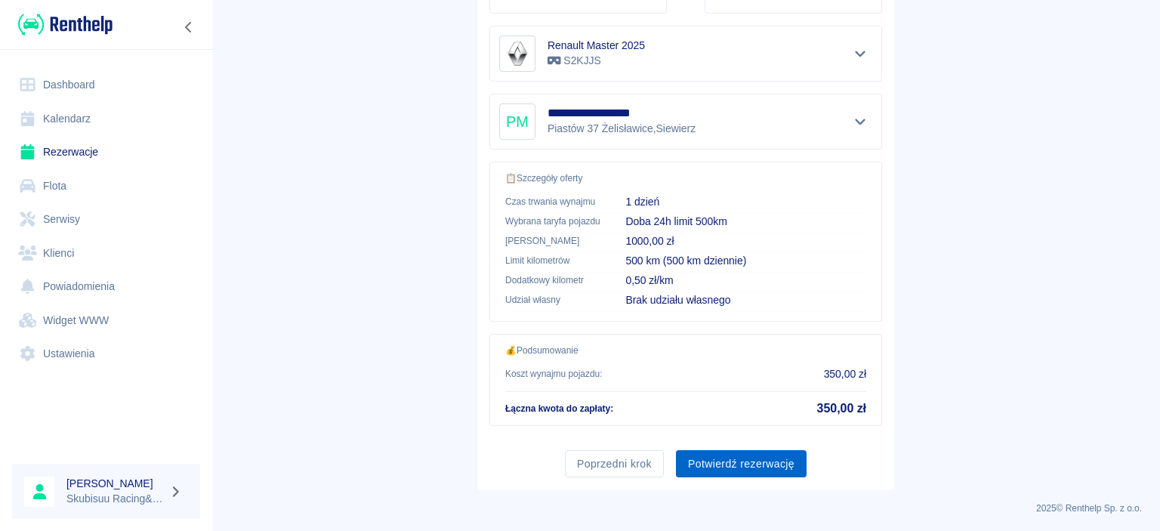
click at [745, 463] on button "Potwierdź rezerwację" at bounding box center [741, 464] width 131 height 28
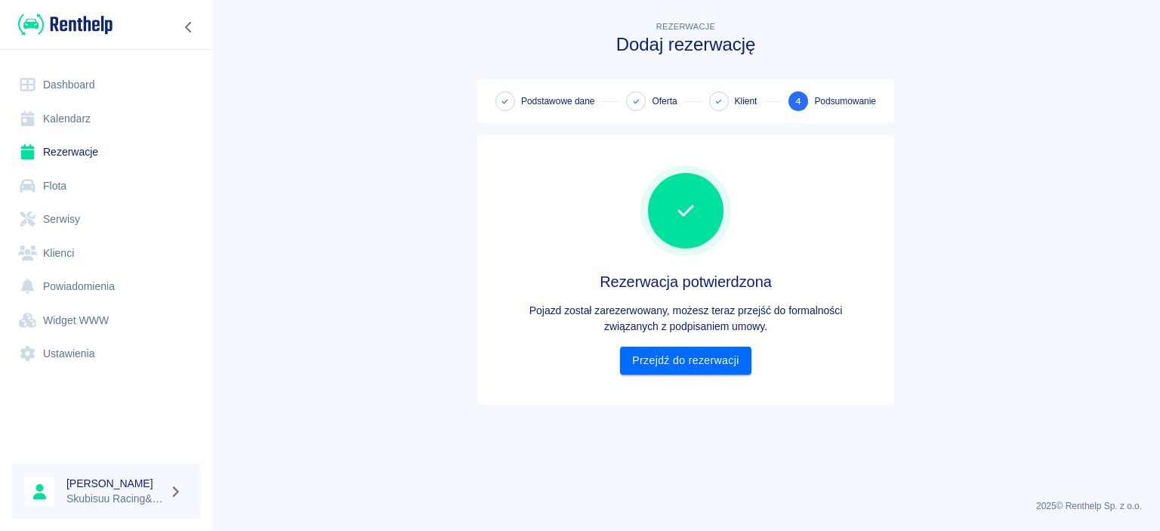
scroll to position [0, 0]
click at [704, 376] on div "Rezerwacja potwierdzona Pojazd został zarezerwowany, możesz teraz przejść do fo…" at bounding box center [685, 269] width 393 height 245
click at [702, 372] on link "Przejdź do rezerwacji" at bounding box center [685, 361] width 131 height 28
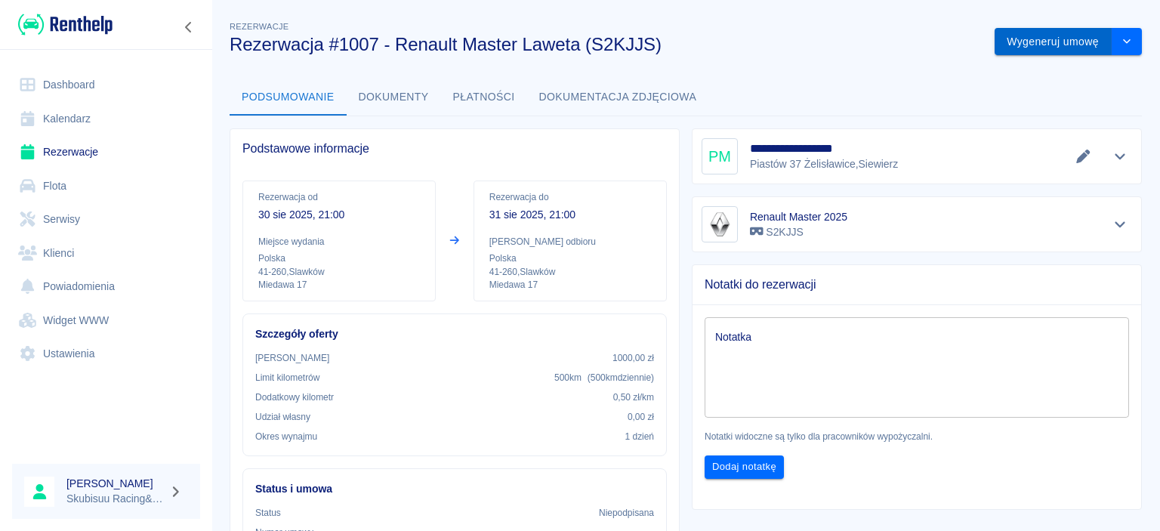
click at [1039, 39] on button "Wygeneruj umowę" at bounding box center [1053, 42] width 117 height 28
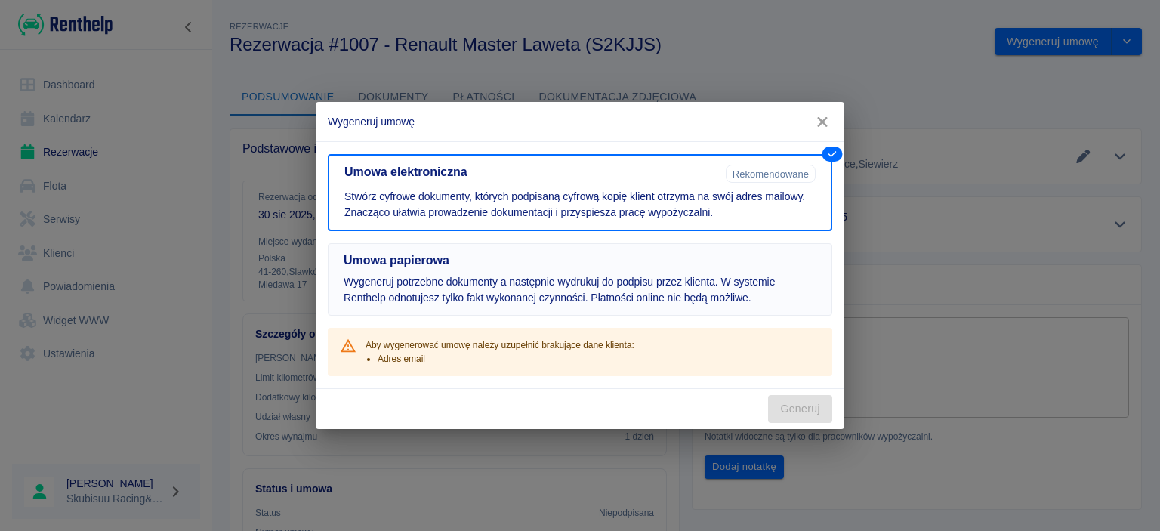
click at [639, 282] on p "Wygeneruj potrzebne dokumenty a następnie wydrukuj do podpisu przez klienta. W …" at bounding box center [580, 290] width 473 height 32
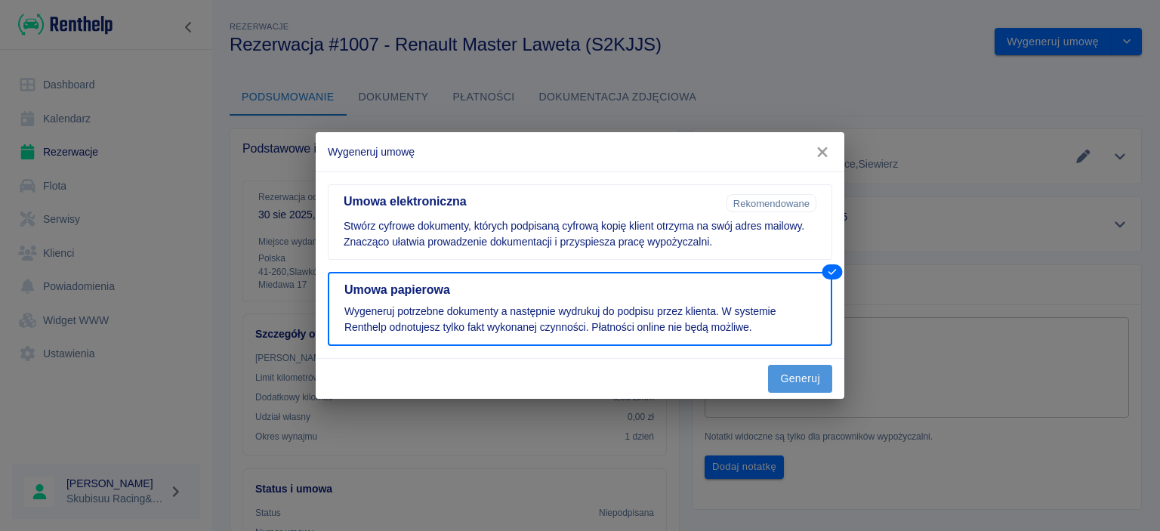
click at [774, 379] on button "Generuj" at bounding box center [800, 379] width 64 height 28
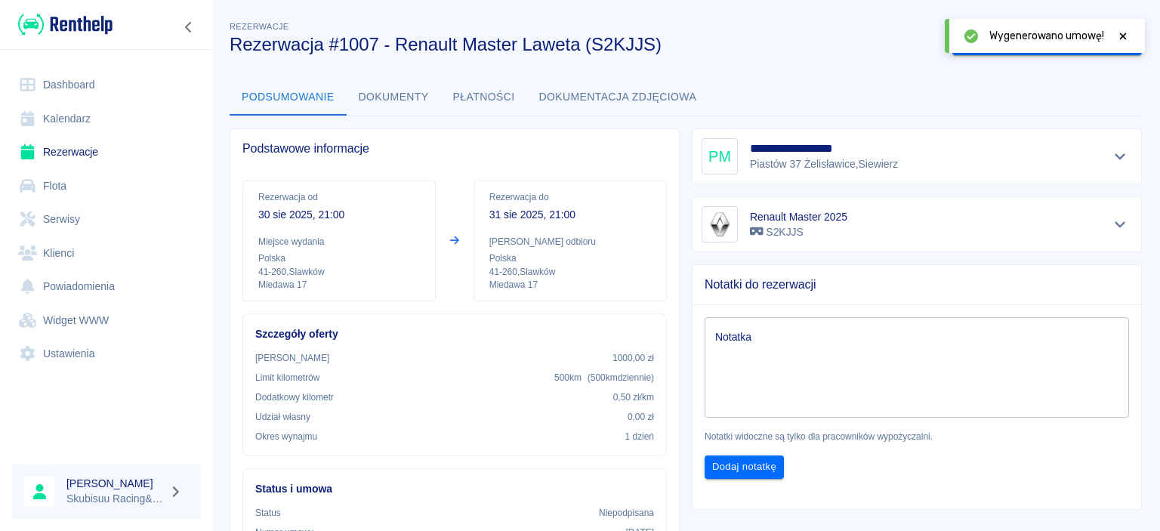
click at [412, 101] on button "Dokumenty" at bounding box center [394, 97] width 94 height 36
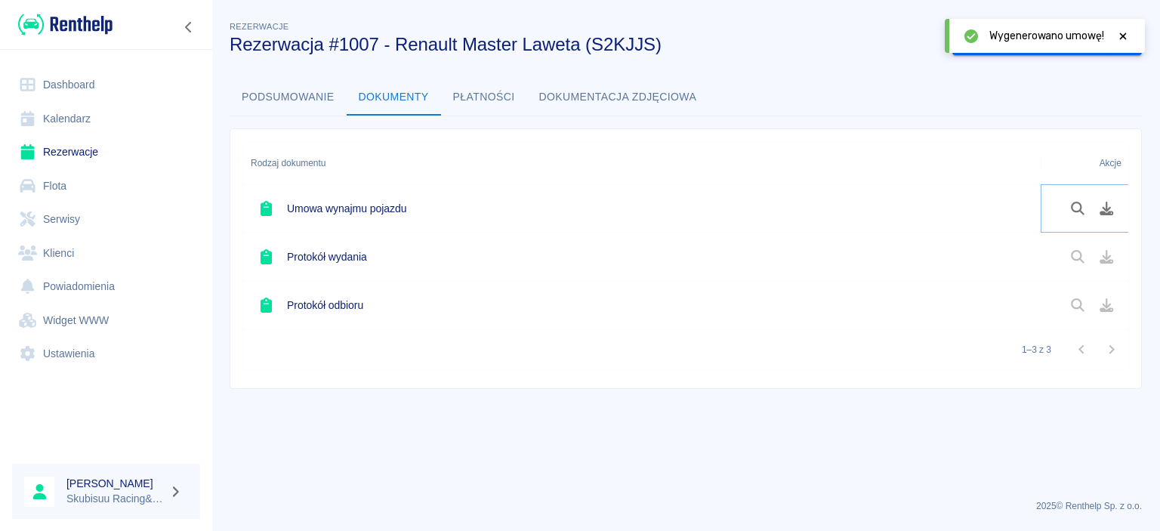
click at [1109, 214] on button "Pobierz dokument" at bounding box center [1106, 209] width 29 height 26
click at [1081, 32] on button "Oznacz: umowa podpisana" at bounding box center [1031, 42] width 159 height 28
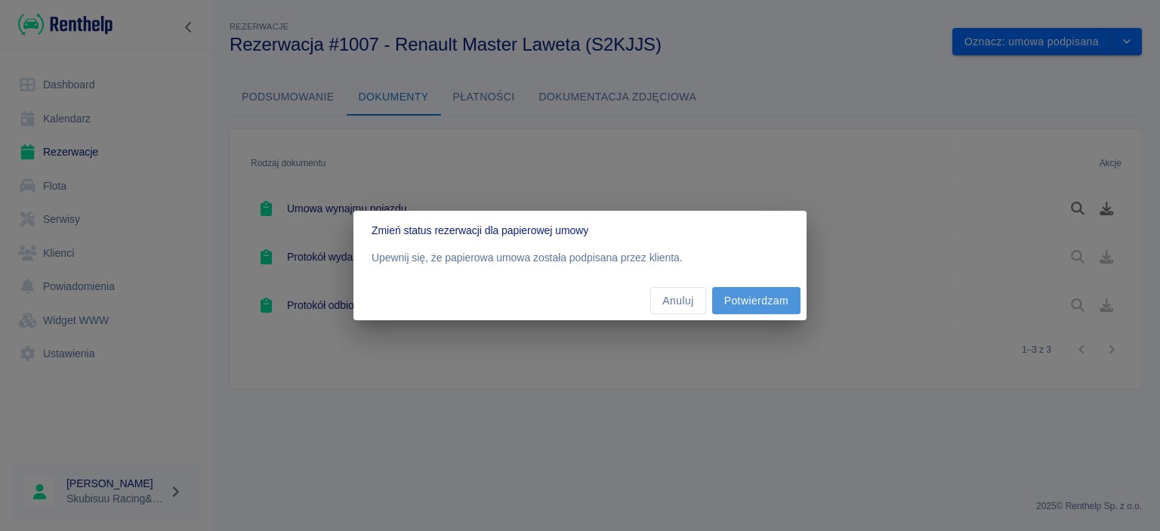
click at [782, 307] on button "Potwierdzam" at bounding box center [756, 301] width 88 height 28
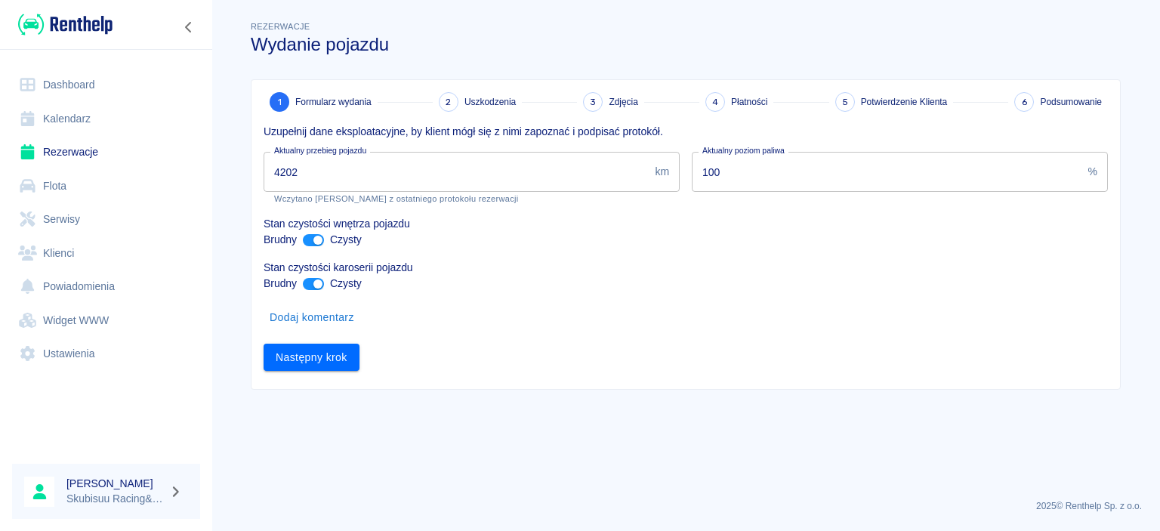
drag, startPoint x: 332, startPoint y: 154, endPoint x: 330, endPoint y: 184, distance: 30.2
click at [331, 158] on div "Aktualny przebieg pojazdu 4202 km Aktualny przebieg pojazdu Wczytano stan liczn…" at bounding box center [472, 178] width 416 height 52
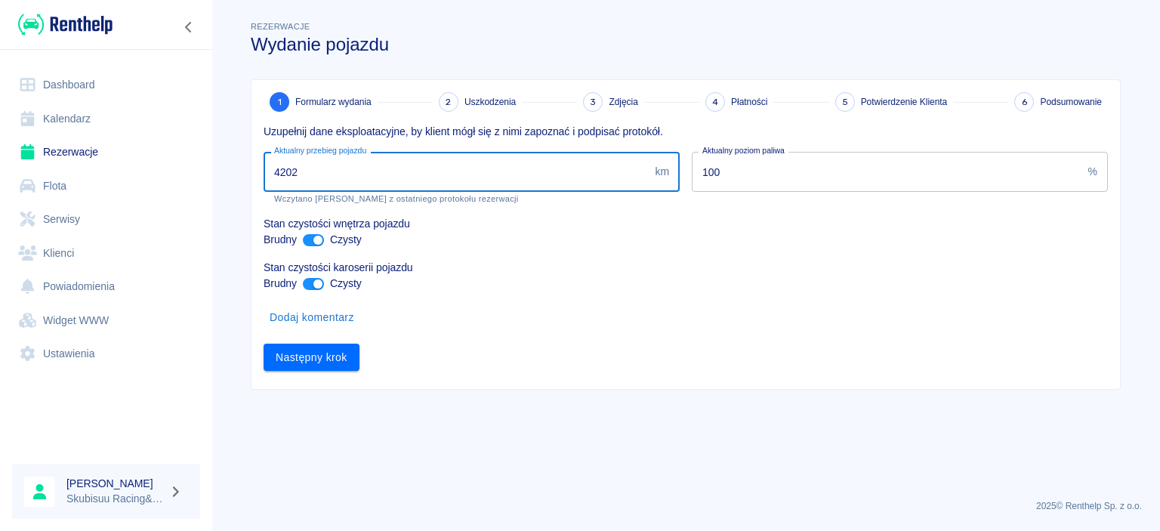
drag, startPoint x: 329, startPoint y: 185, endPoint x: 123, endPoint y: 131, distance: 213.0
click at [264, 152] on input "4202" at bounding box center [456, 172] width 385 height 40
type input "7202"
click at [337, 340] on div "Następny krok" at bounding box center [679, 352] width 856 height 40
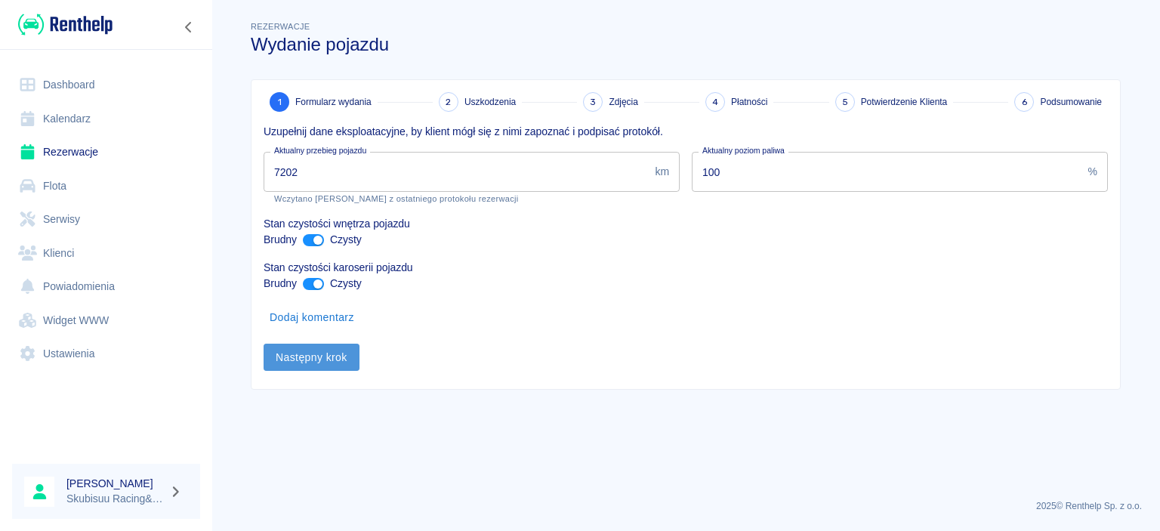
click at [335, 359] on button "Następny krok" at bounding box center [312, 358] width 96 height 28
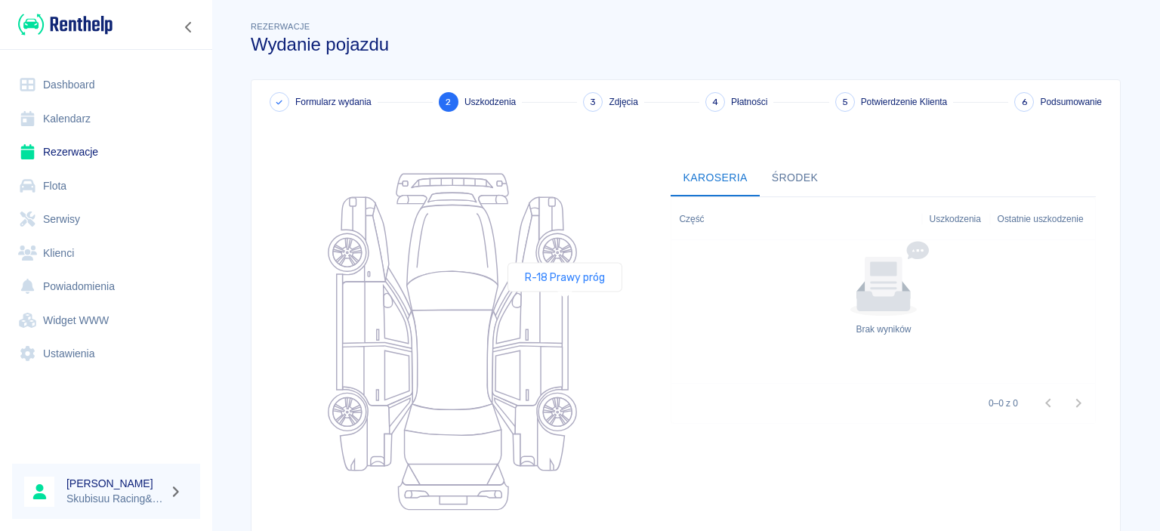
scroll to position [149, 0]
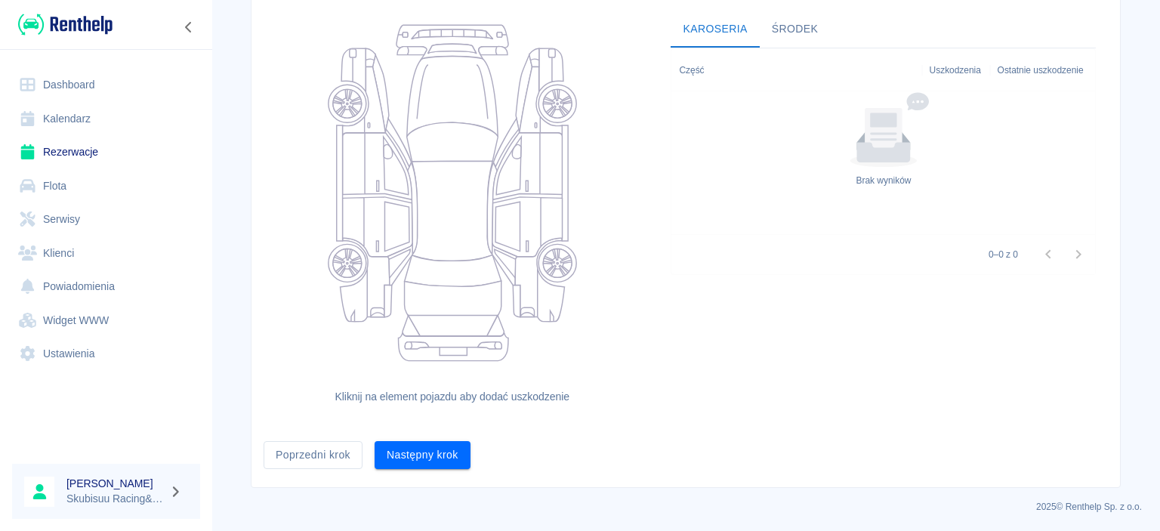
click at [443, 470] on div "Formularz wydania 2 Uszkodzenia 3 Zdjęcia 4 Płatności 5 Potwierdzenie Klienta 6…" at bounding box center [685, 209] width 869 height 556
click at [445, 464] on button "Następny krok" at bounding box center [423, 455] width 96 height 28
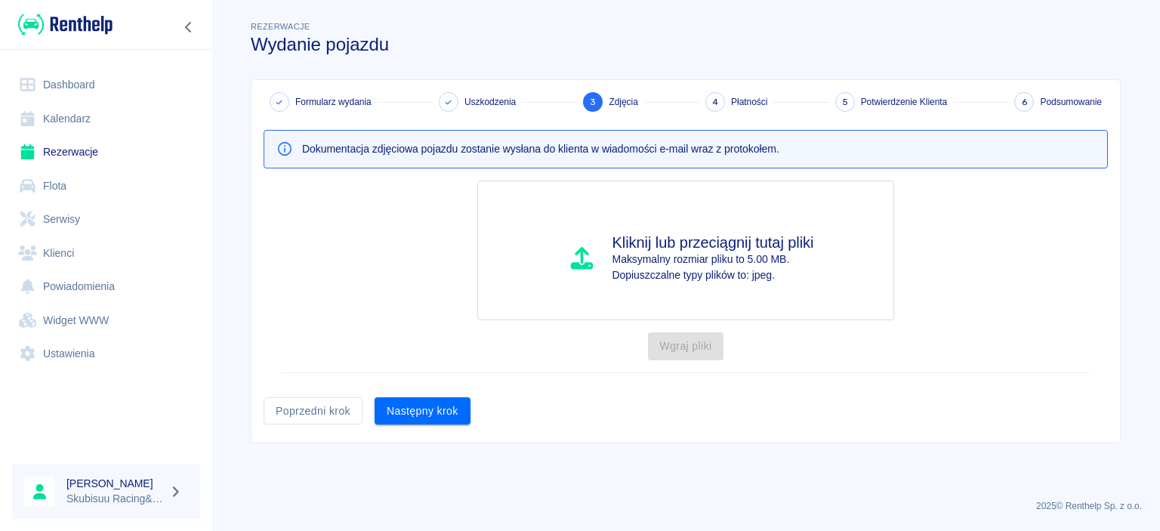
scroll to position [0, 0]
click at [421, 403] on button "Następny krok" at bounding box center [423, 411] width 96 height 28
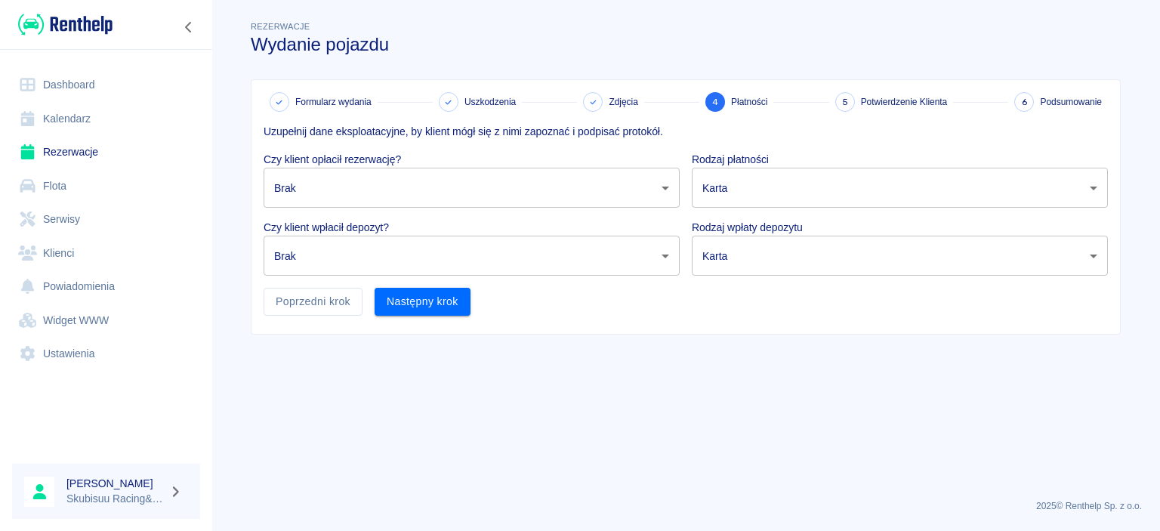
click at [399, 172] on body "Używamy plików Cookies, by zapewnić Ci najlepsze możliwe doświadczenie. Aby dow…" at bounding box center [580, 265] width 1160 height 531
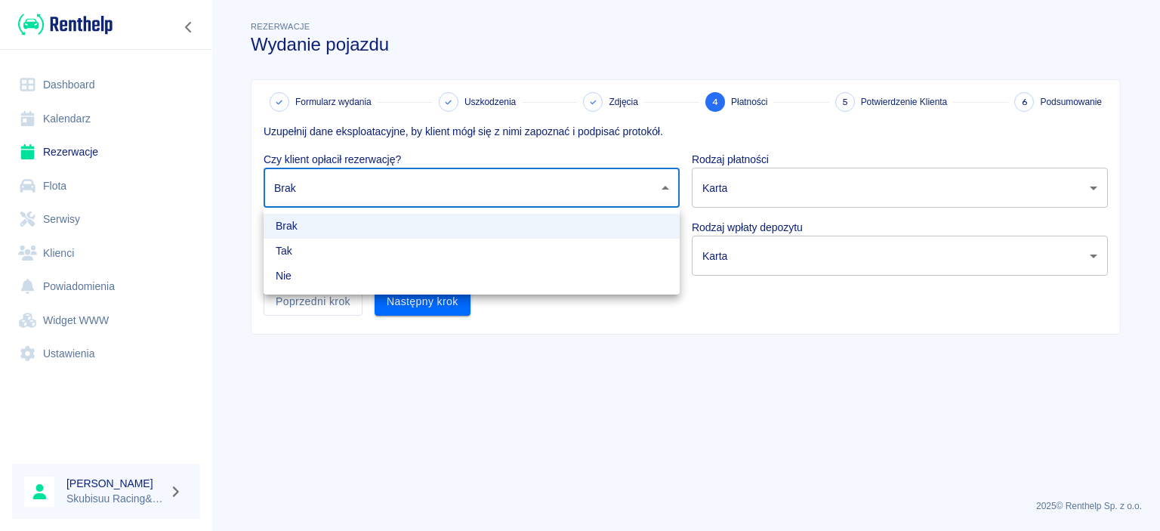
click at [388, 188] on div at bounding box center [580, 265] width 1160 height 531
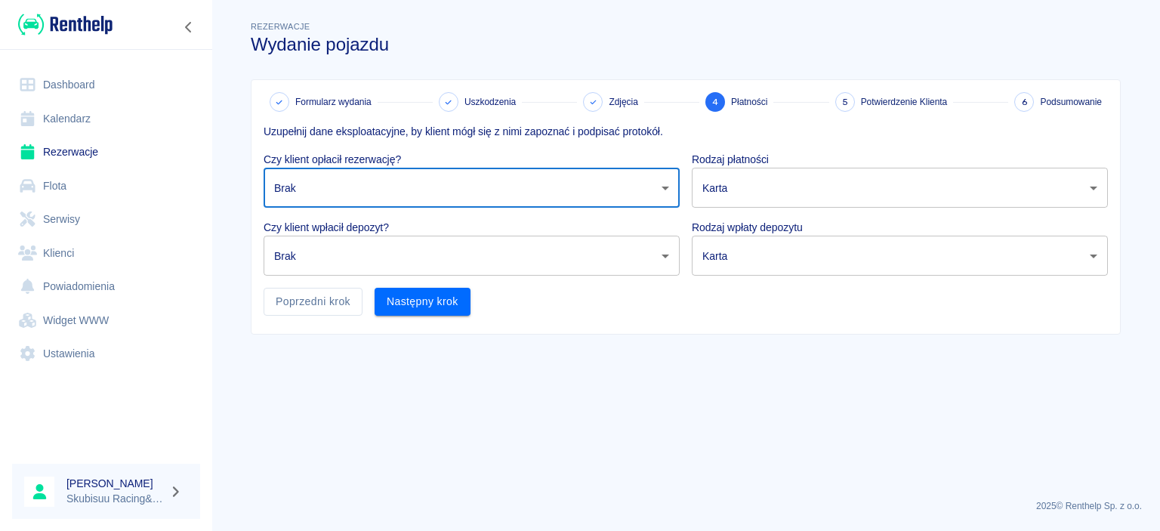
click at [717, 181] on body "Używamy plików Cookies, by zapewnić Ci najlepsze możliwe doświadczenie. Aby dow…" at bounding box center [580, 265] width 1160 height 531
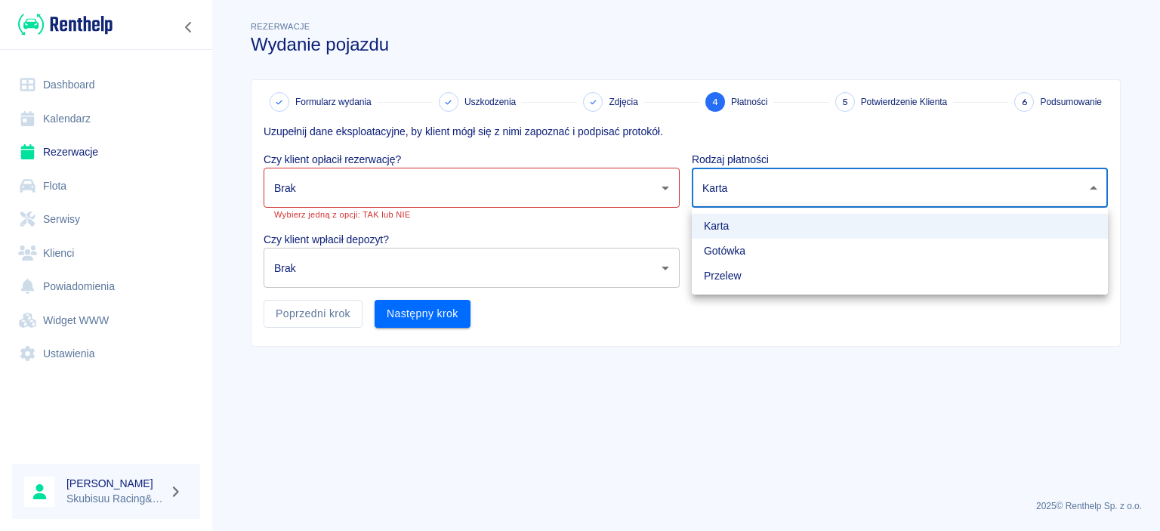
click at [717, 180] on div at bounding box center [580, 265] width 1160 height 531
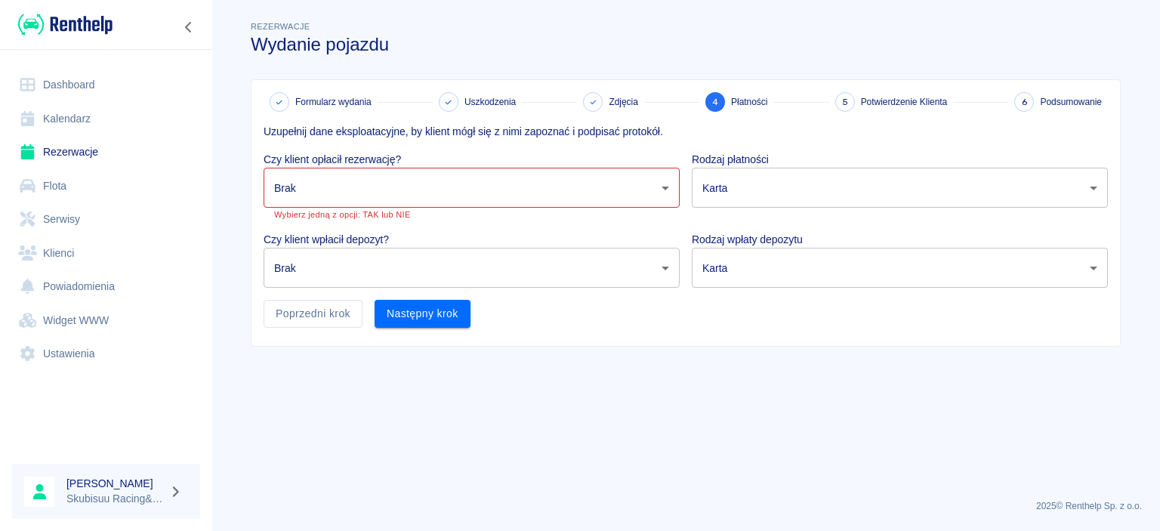
click at [757, 146] on div "Rodzaj płatności Karta card ​" at bounding box center [894, 180] width 428 height 80
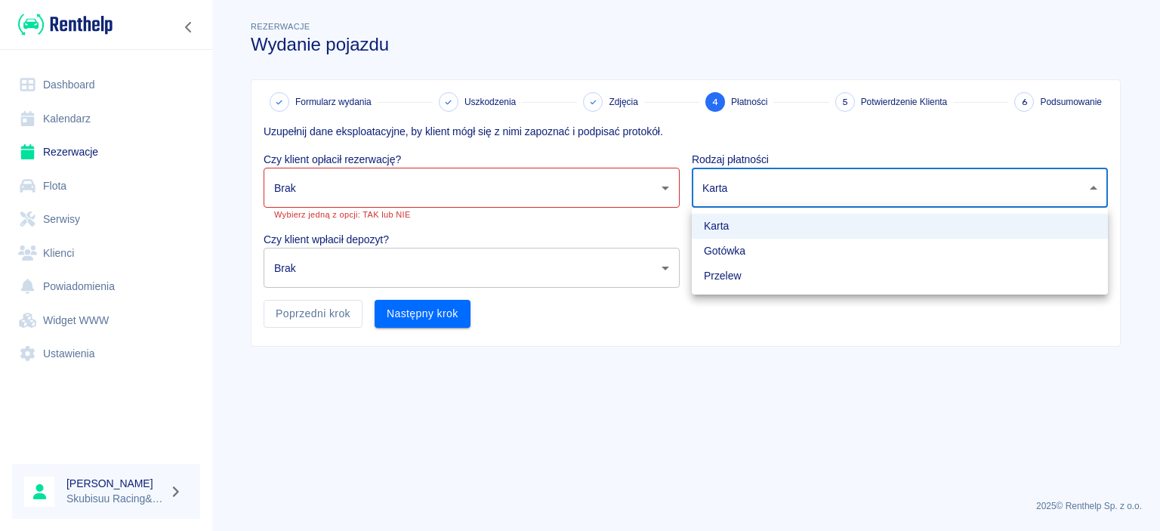
click at [946, 190] on body "Używamy plików Cookies, by zapewnić Ci najlepsze możliwe doświadczenie. Aby dow…" at bounding box center [580, 265] width 1160 height 531
click at [921, 244] on li "Gotówka" at bounding box center [900, 251] width 416 height 25
type input "cash"
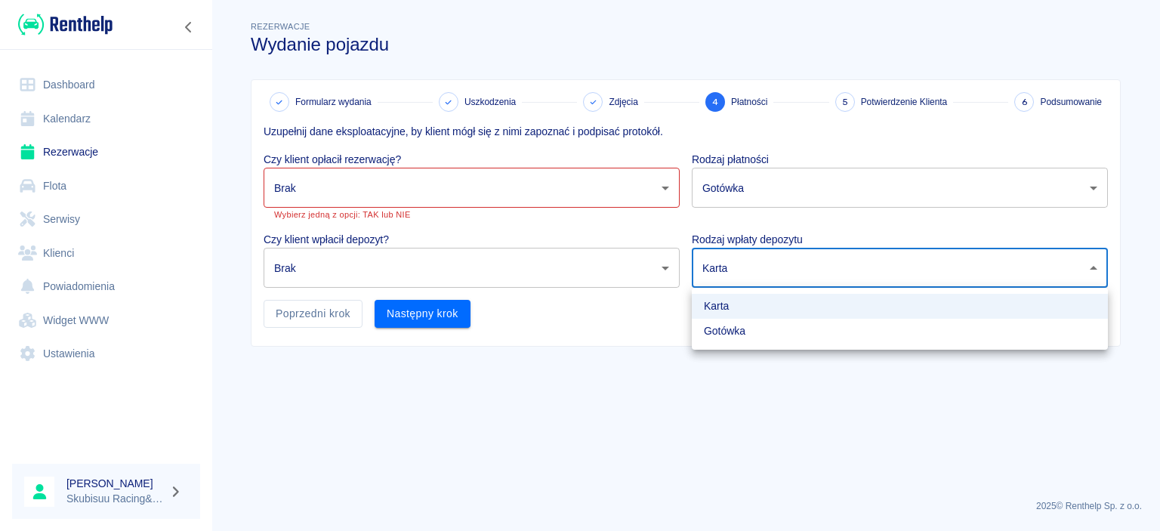
click at [733, 255] on body "Używamy plików Cookies, by zapewnić Ci najlepsze możliwe doświadczenie. Aby dow…" at bounding box center [580, 265] width 1160 height 531
click at [719, 332] on li "Gotówka" at bounding box center [900, 331] width 416 height 25
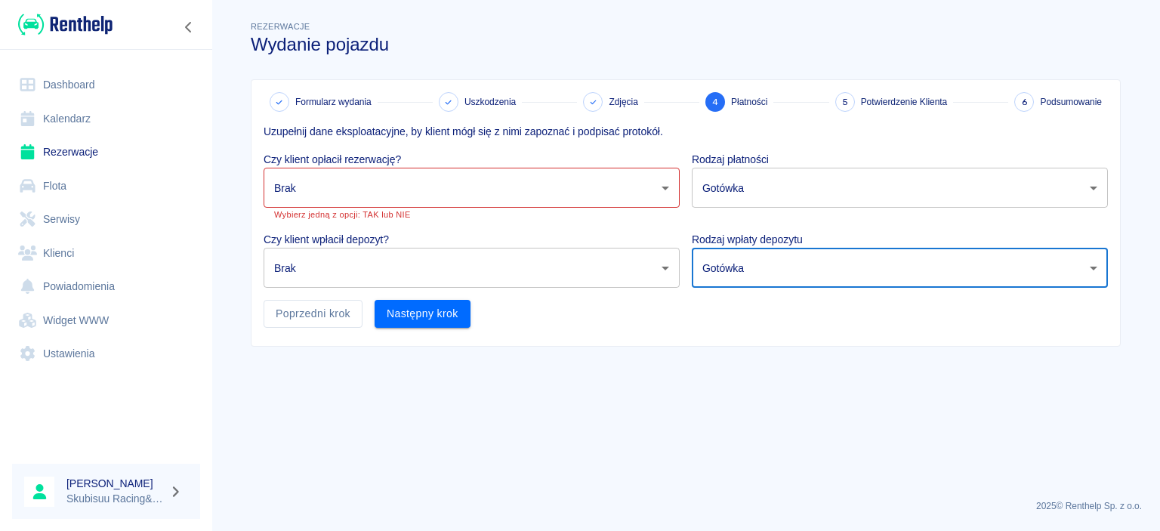
type input "cash"
click at [446, 188] on body "Używamy plików Cookies, by zapewnić Ci najlepsze możliwe doświadczenie. Aby dow…" at bounding box center [580, 265] width 1160 height 531
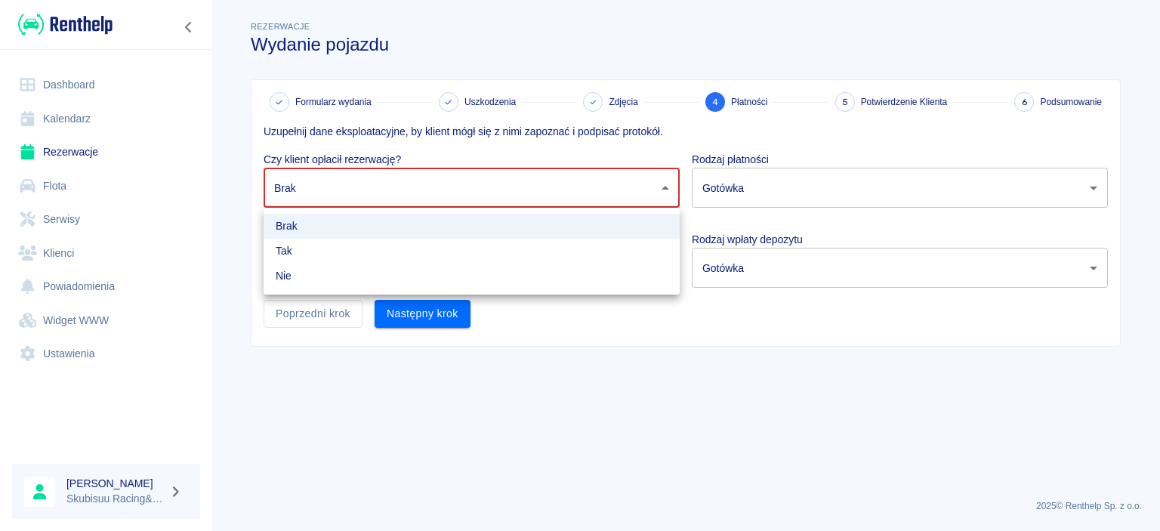
click at [428, 249] on li "Tak" at bounding box center [472, 251] width 416 height 25
type input "true"
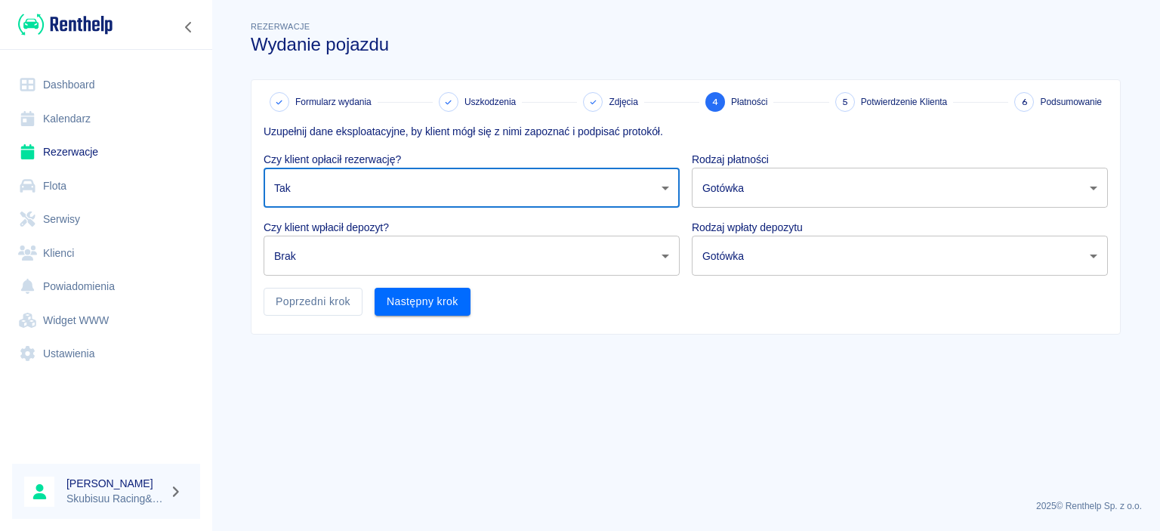
click at [424, 249] on body "Używamy plików Cookies, by zapewnić Ci najlepsze możliwe doświadczenie. Aby dow…" at bounding box center [580, 265] width 1160 height 531
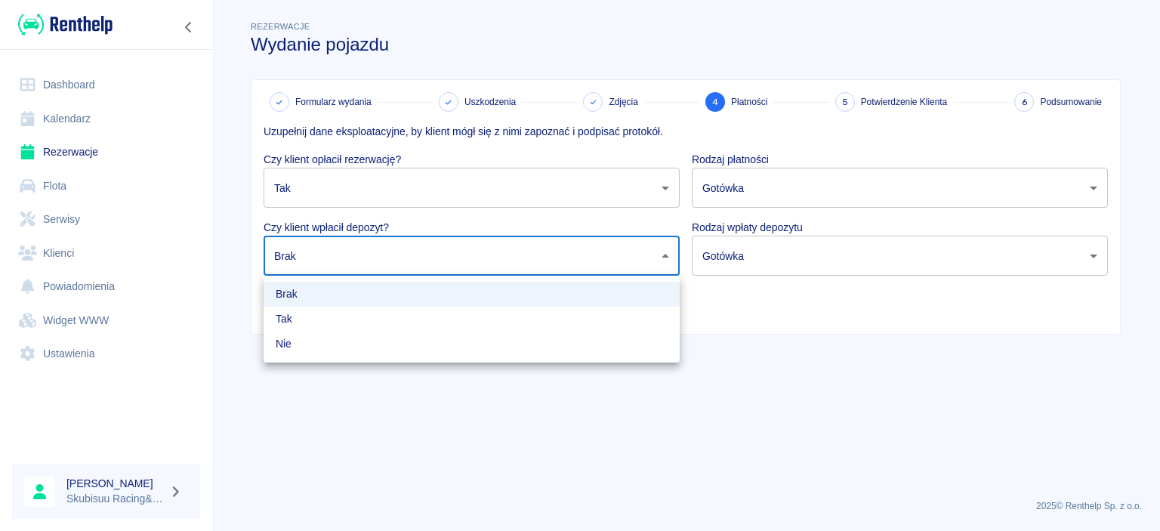
click at [406, 322] on li "Tak" at bounding box center [472, 319] width 416 height 25
type input "true"
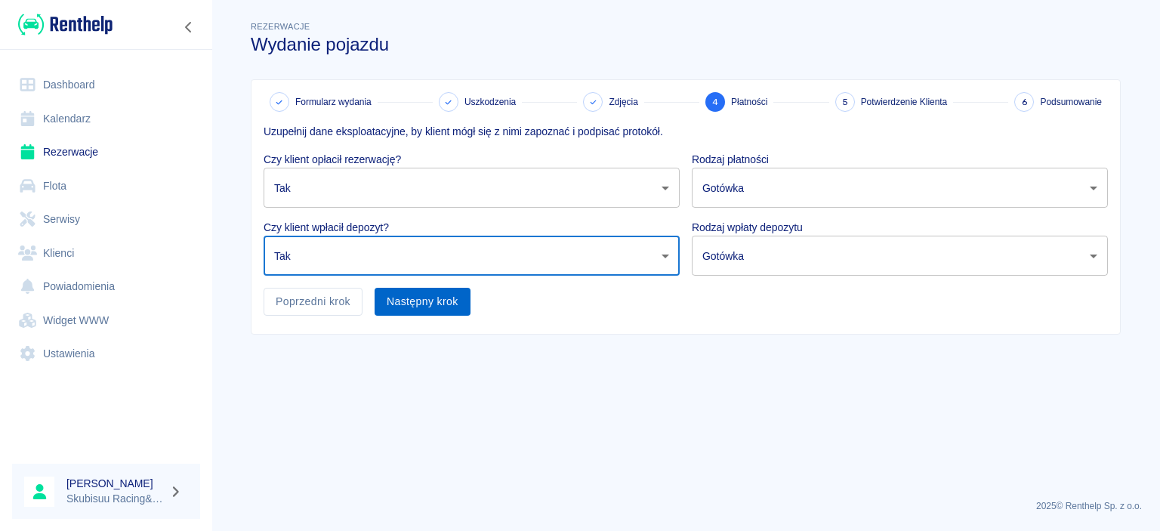
click at [415, 289] on button "Następny krok" at bounding box center [423, 302] width 96 height 28
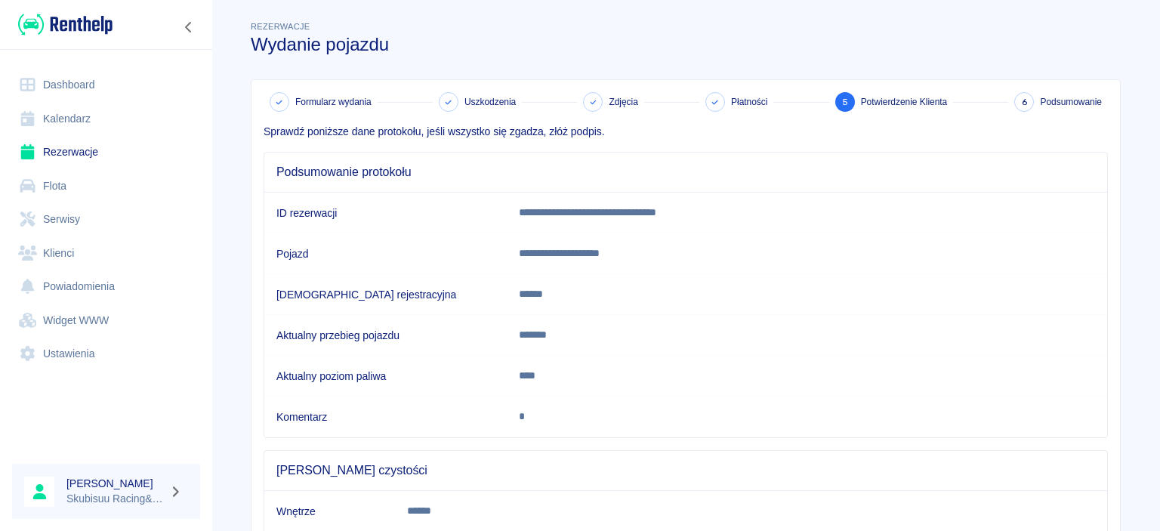
scroll to position [142, 0]
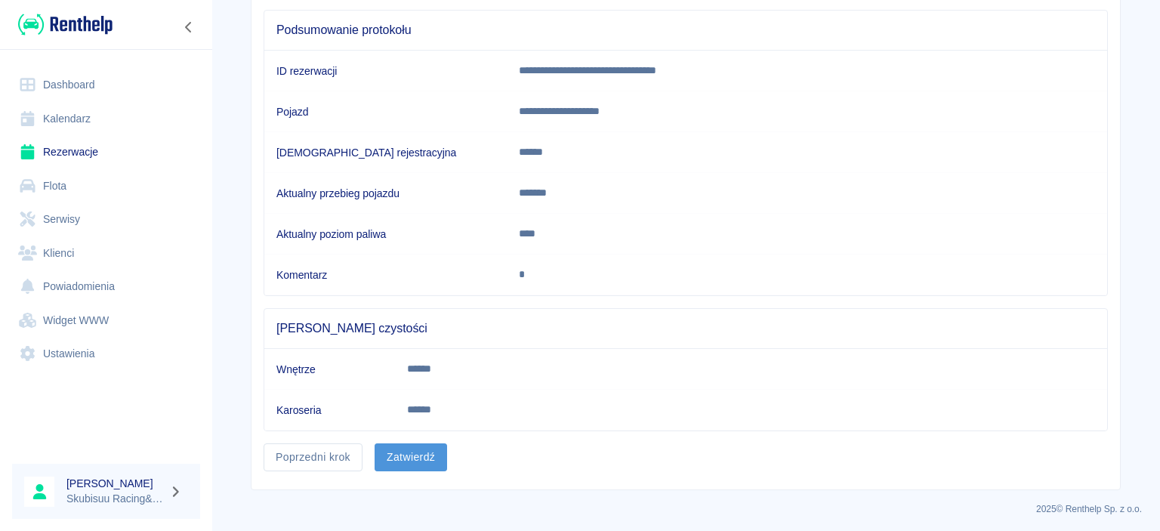
click at [403, 445] on button "Zatwierdź" at bounding box center [411, 457] width 73 height 28
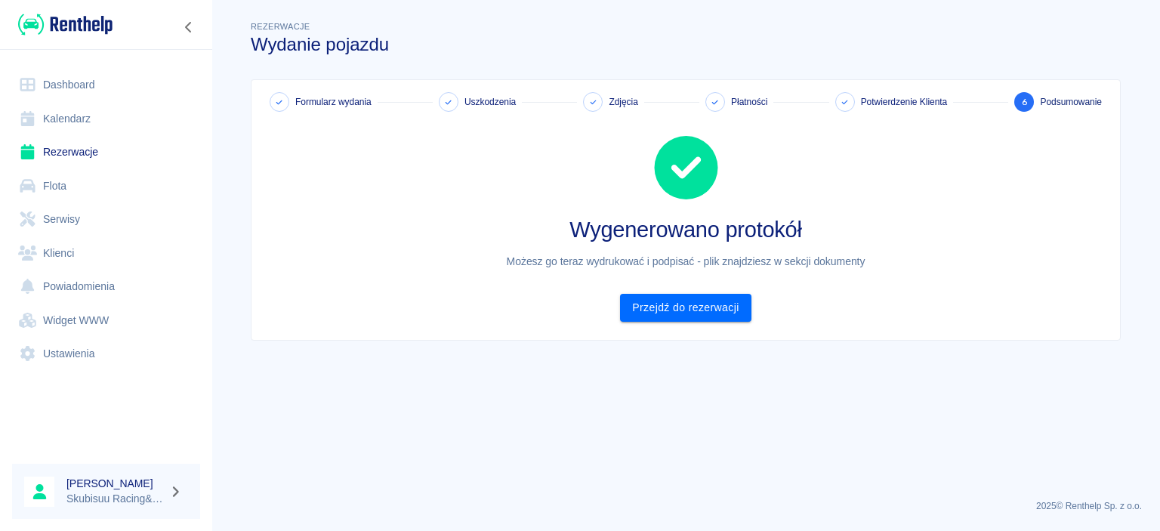
scroll to position [0, 0]
click at [672, 313] on link "Przejdź do rezerwacji" at bounding box center [685, 308] width 131 height 28
